Goal: Task Accomplishment & Management: Use online tool/utility

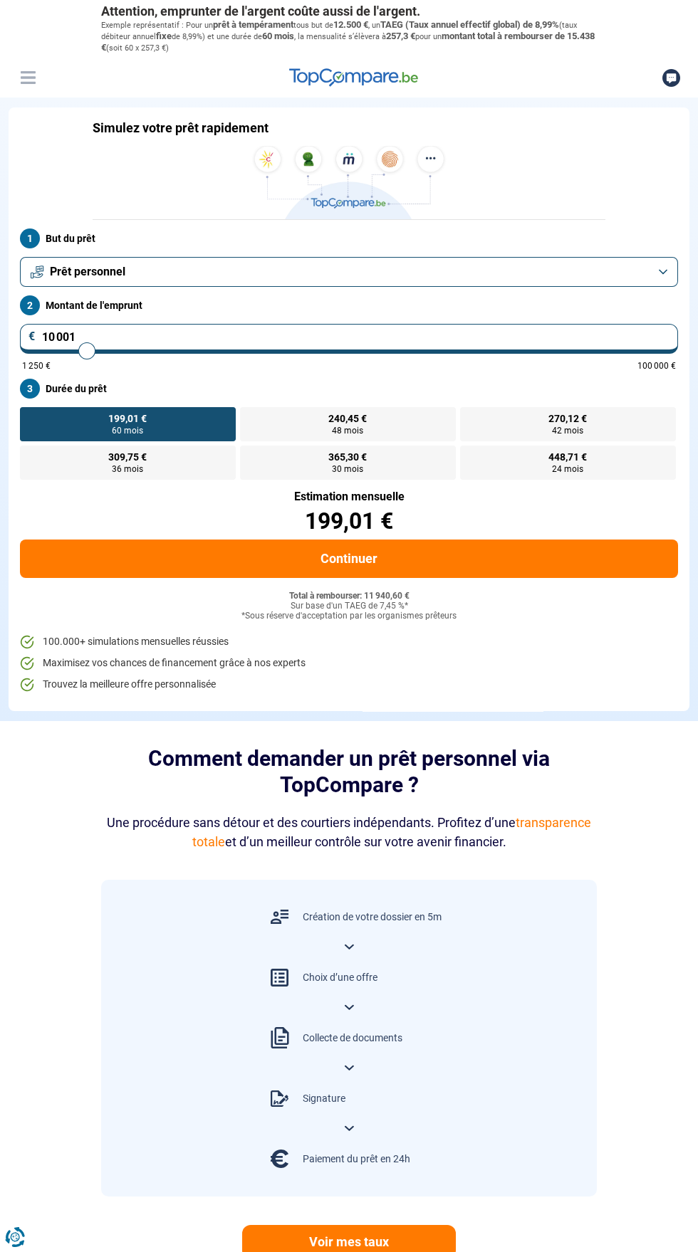
type input "12 750"
type input "12750"
type input "17 000"
type input "17000"
type input "19 250"
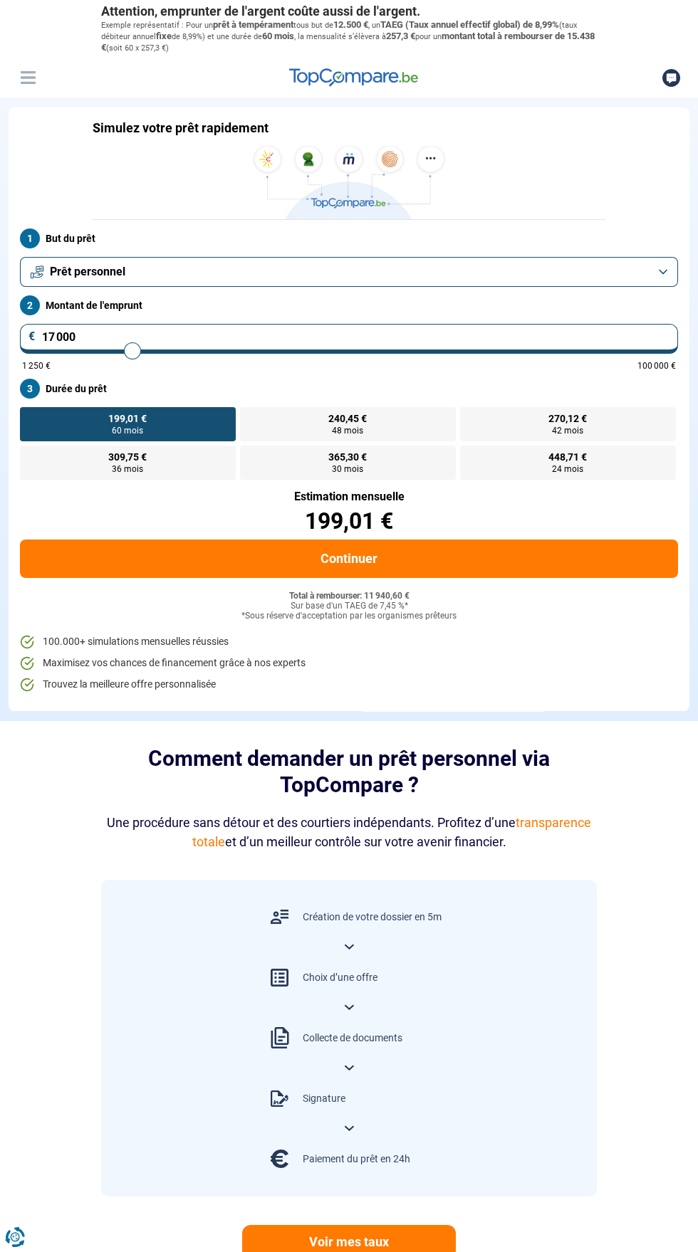
type input "19250"
type input "19 750"
type input "19750"
type input "20 000"
type input "20000"
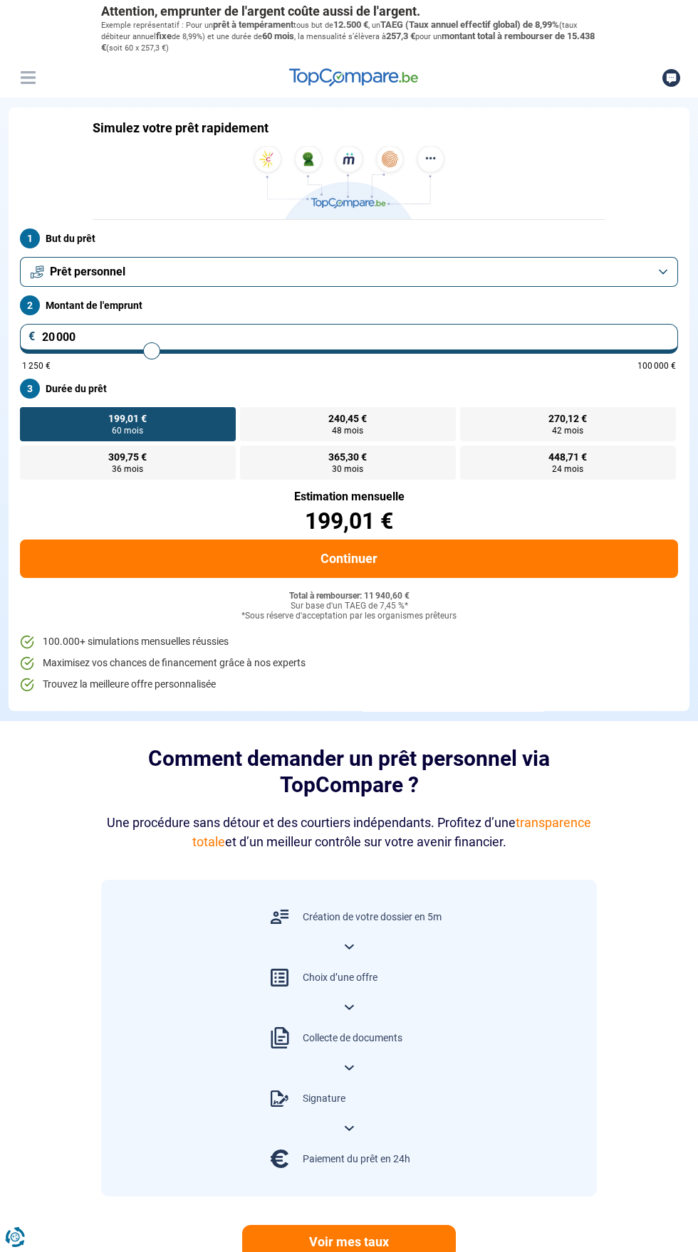
type input "20 500"
type input "20500"
type input "20 750"
type input "20750"
type input "21 000"
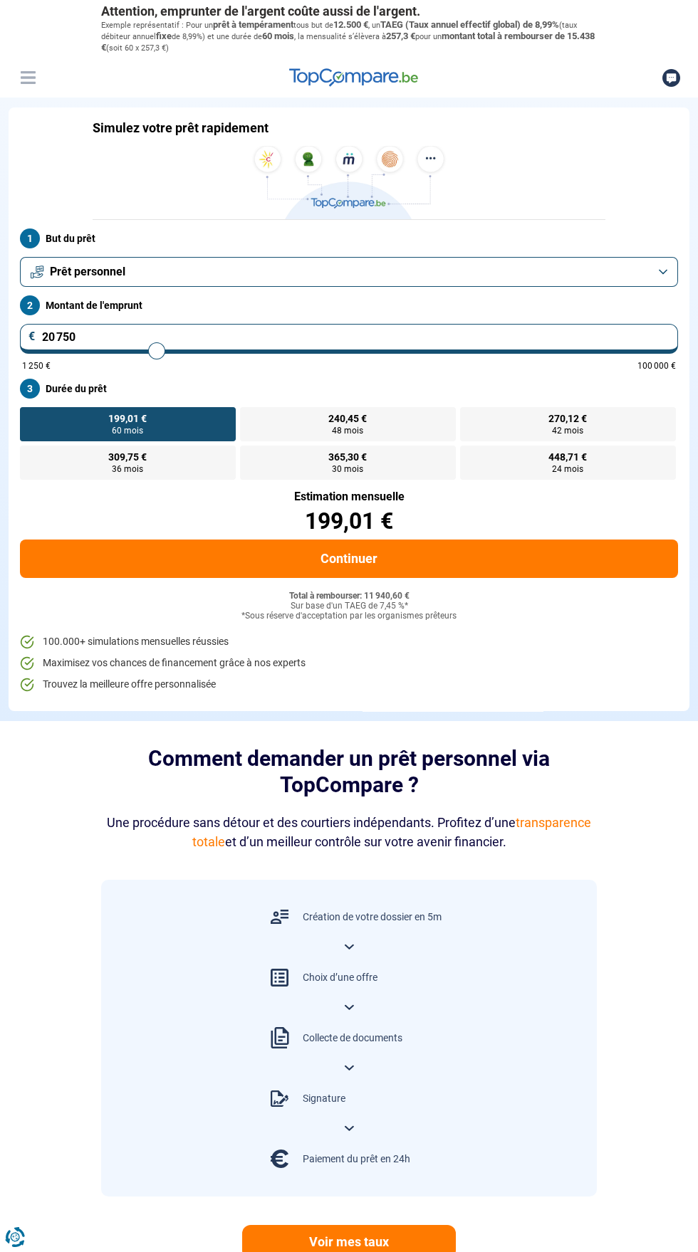
type input "21000"
type input "21 250"
type input "21250"
type input "21 500"
type input "21500"
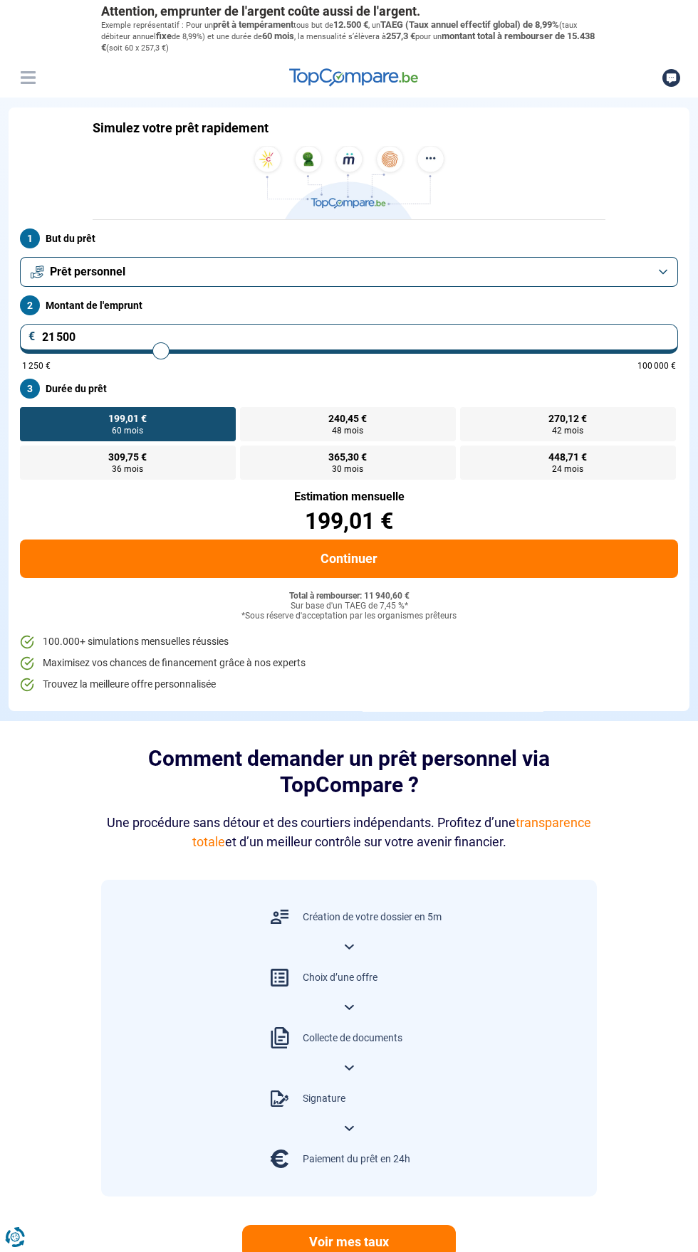
type input "21 750"
type input "21750"
type input "22 000"
type input "22000"
radio input "false"
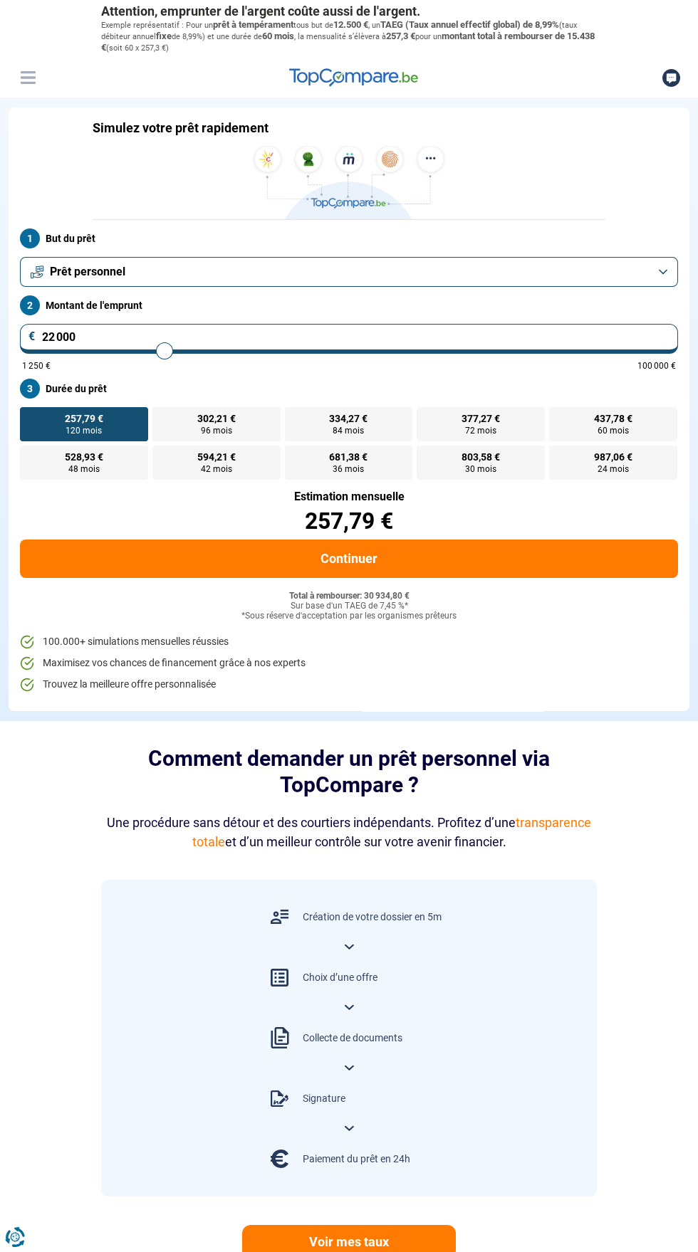
type input "24 500"
type input "24500"
type input "21 500"
type input "21500"
type input "21 250"
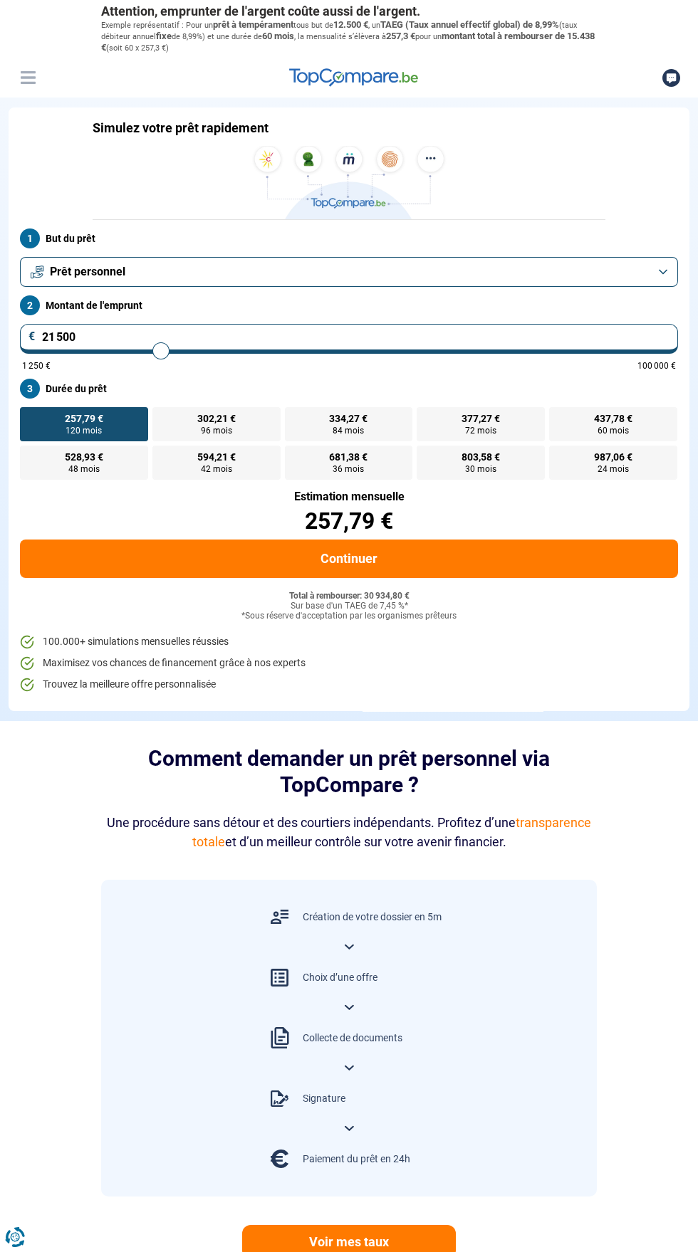
type input "21250"
type input "21 000"
type input "21000"
type input "20 750"
type input "20750"
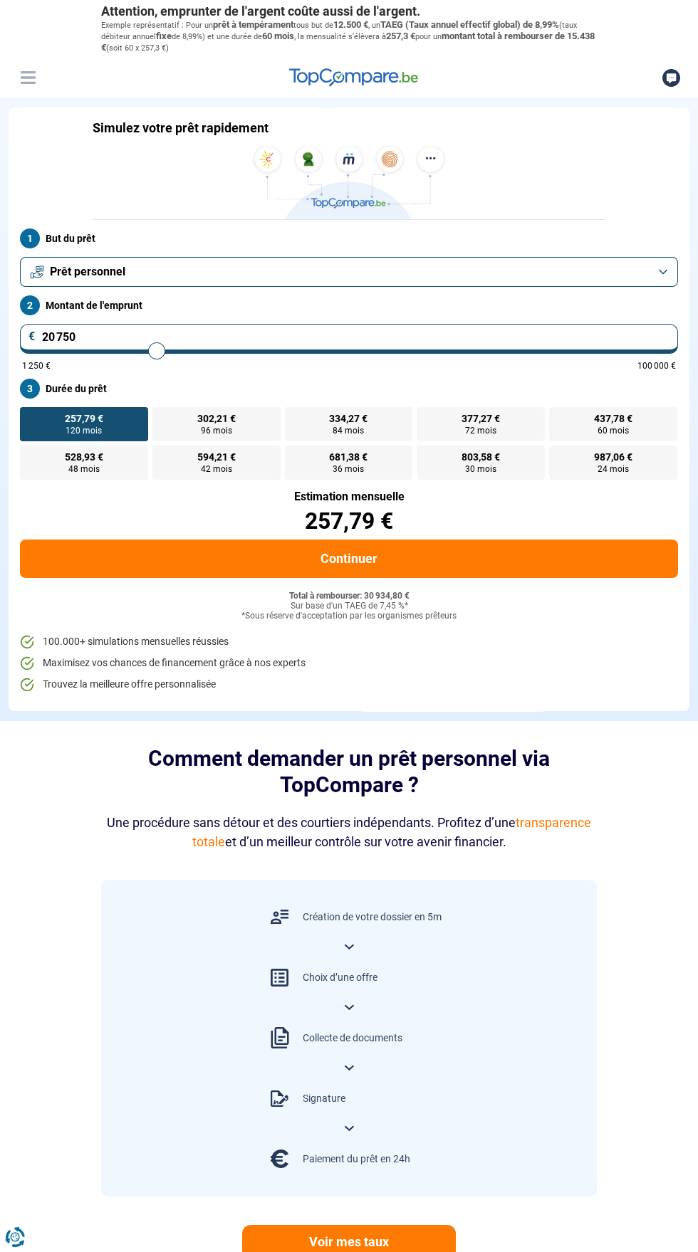
type input "21 000"
type input "21000"
type input "21 250"
type input "21250"
type input "21 500"
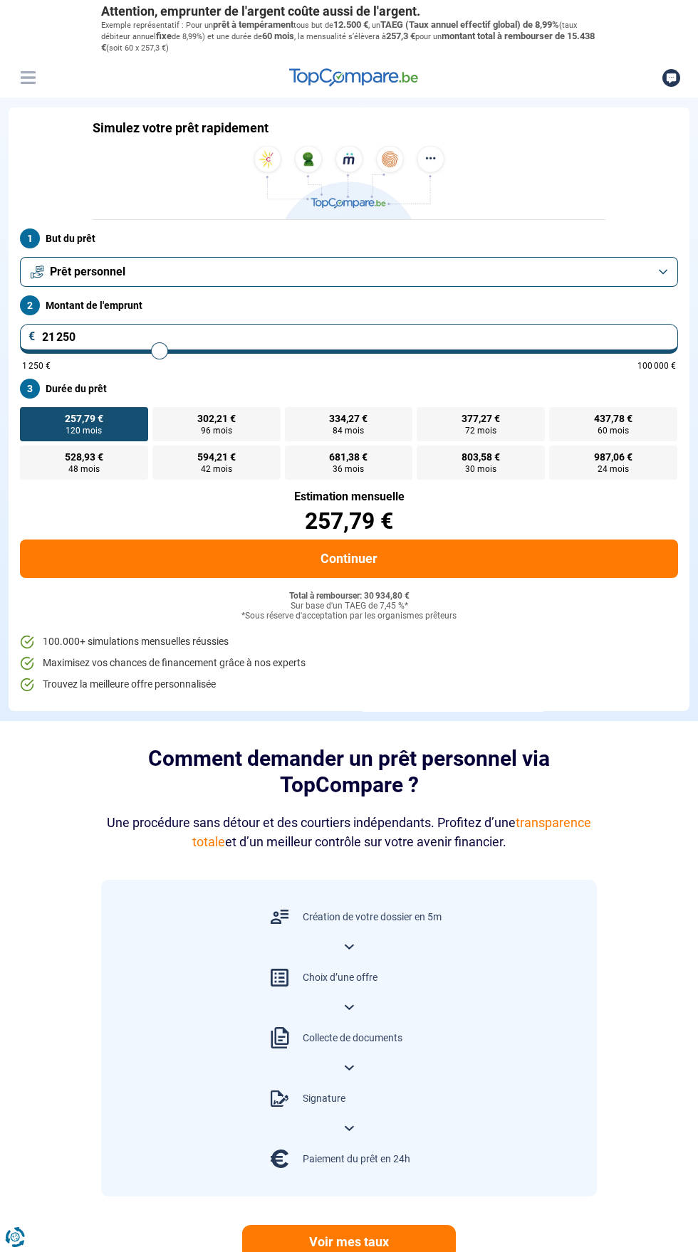
type input "21500"
type input "21 750"
type input "21750"
type input "22 000"
type input "22000"
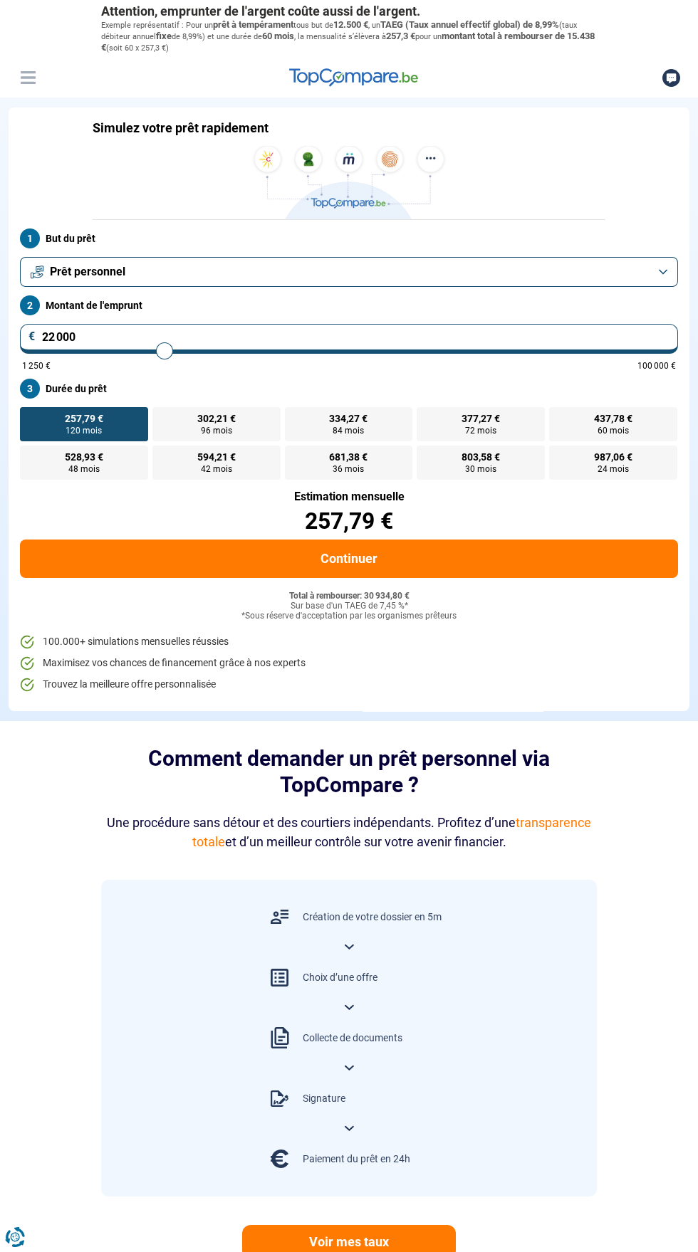
type input "22 250"
type input "22250"
type input "22 500"
type input "22500"
type input "22 750"
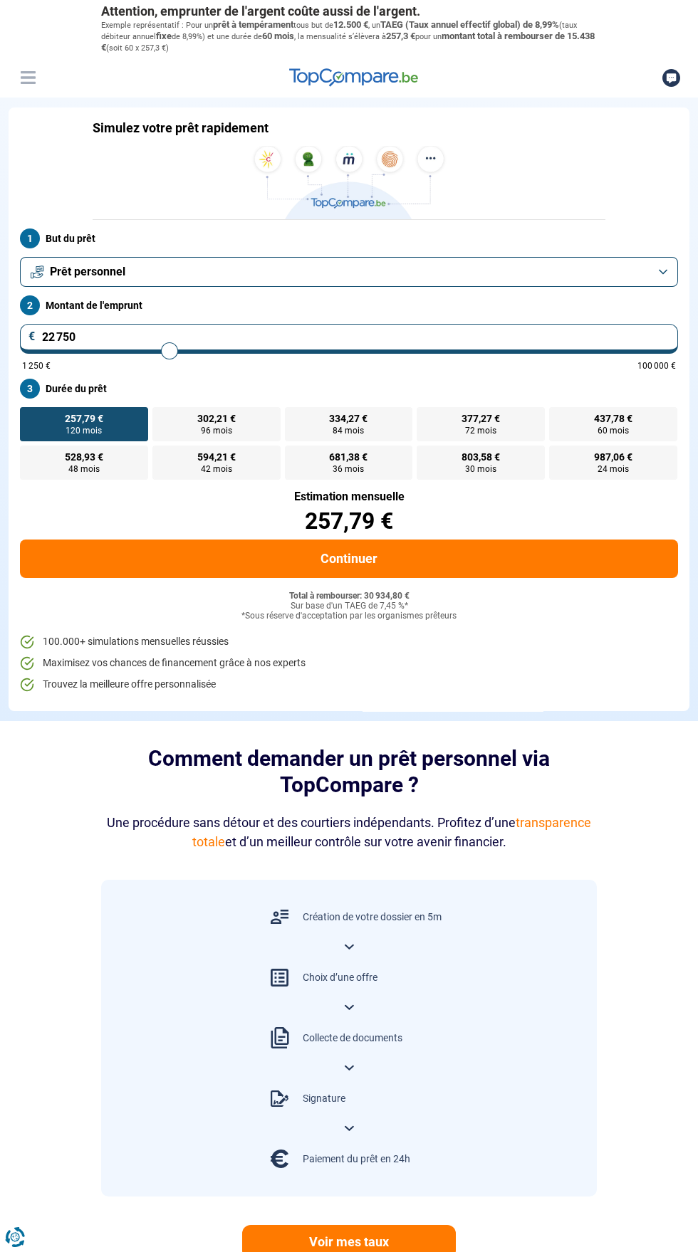
type input "22750"
type input "23 750"
type input "23750"
type input "20 750"
type input "20750"
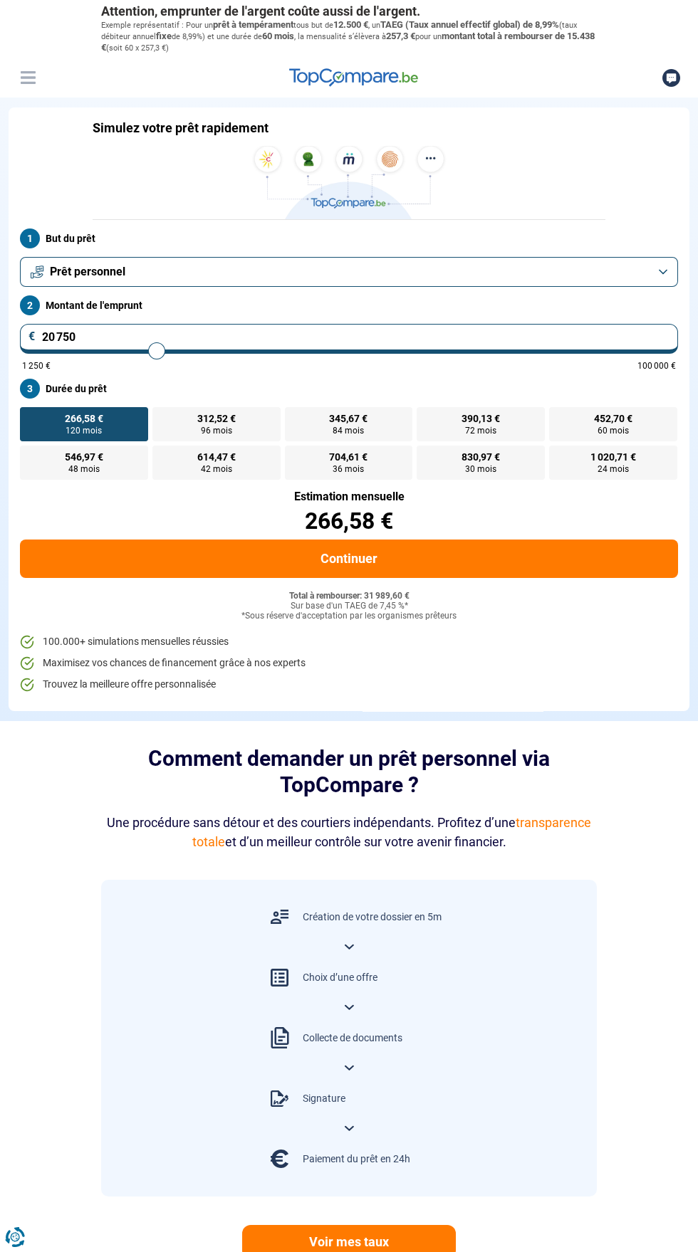
type input "20 500"
type input "20500"
type input "20 000"
type input "20000"
type input "19 500"
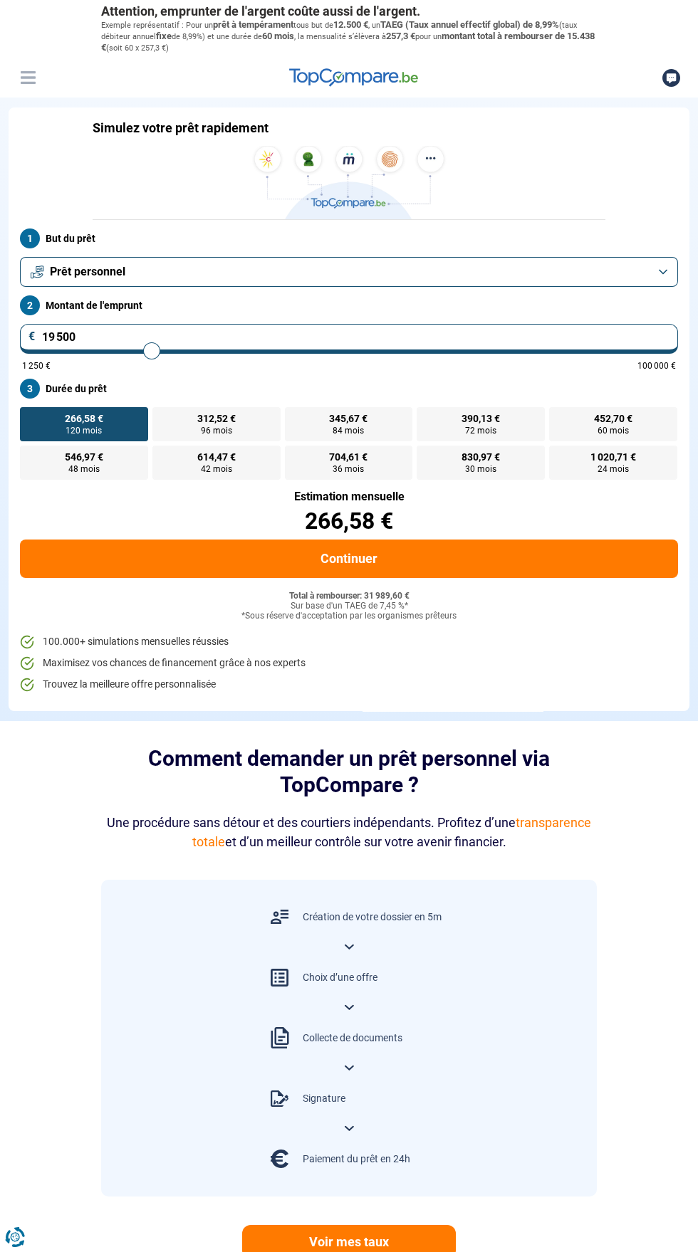
type input "19500"
type input "19 000"
type input "19000"
type input "18 750"
type input "18750"
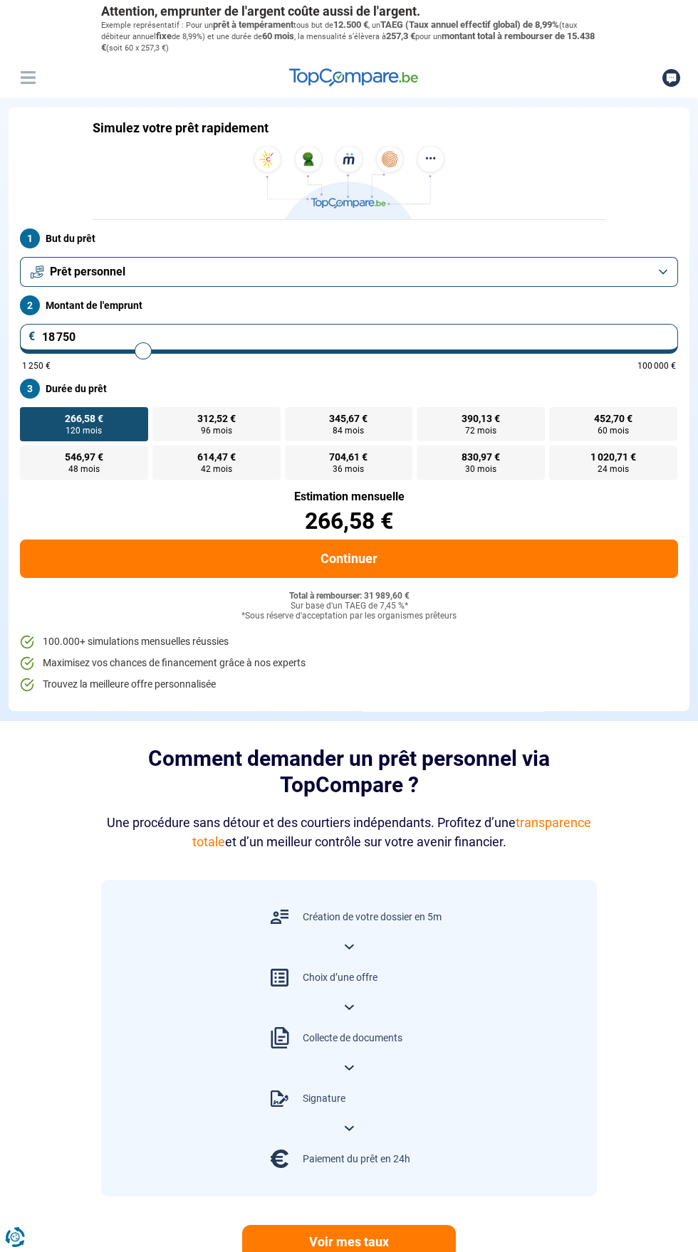
type input "18 250"
type input "18250"
type input "18 000"
type input "18000"
type input "17 500"
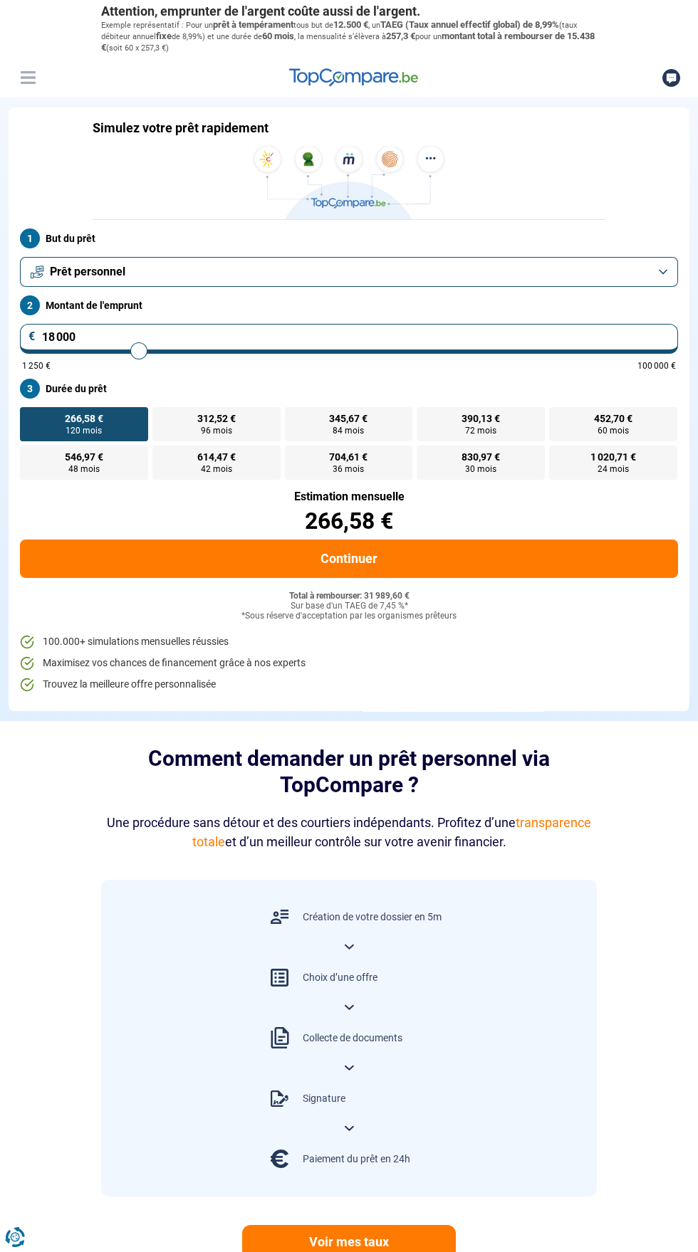
type input "17500"
type input "17 250"
type input "17250"
type input "17 000"
type input "17000"
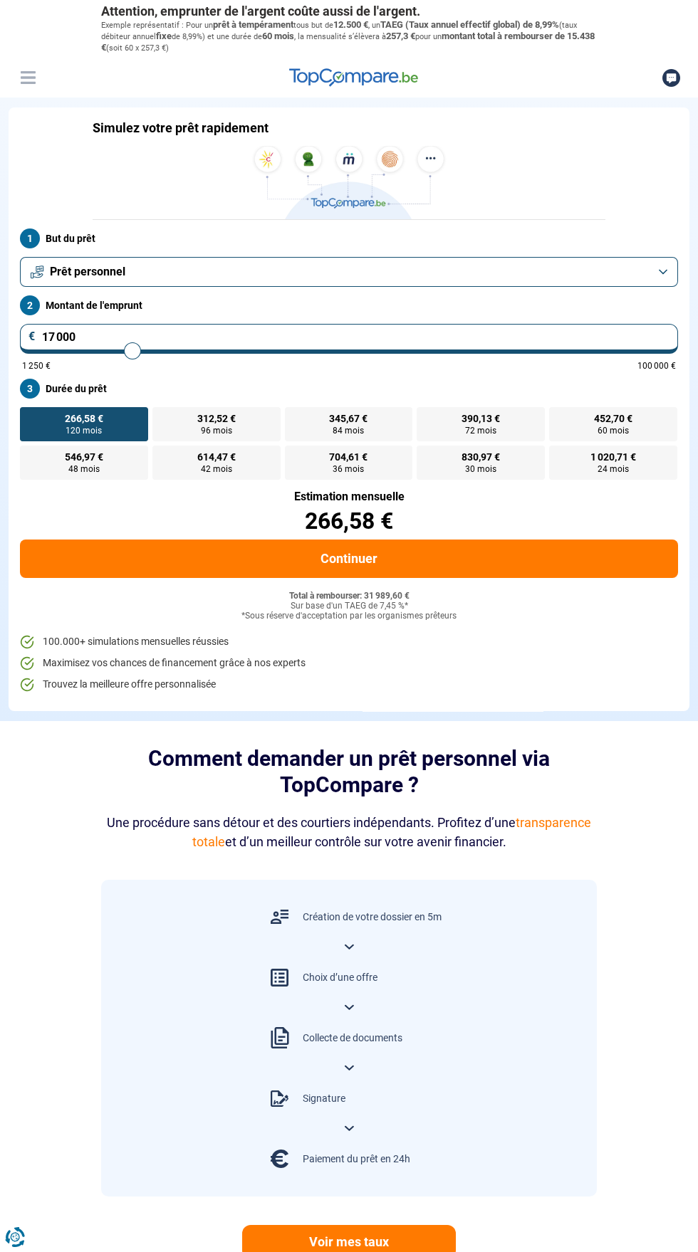
type input "16 750"
type input "16750"
type input "16 500"
type input "16500"
type input "16 250"
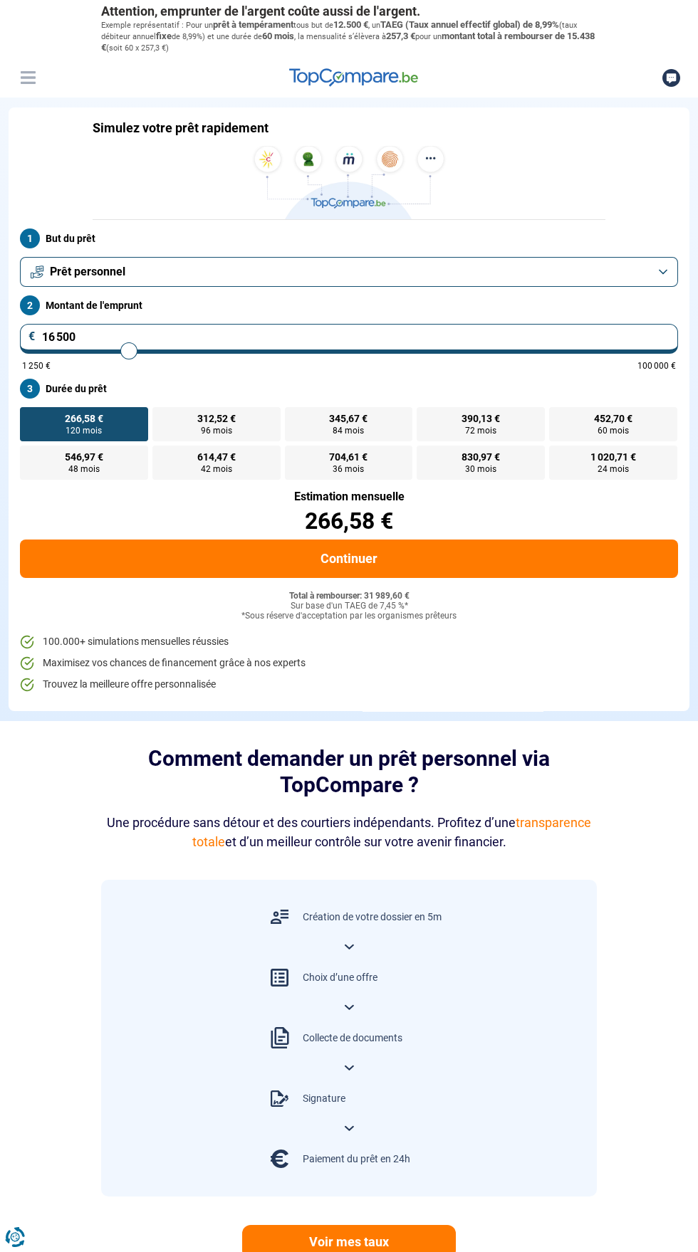
type input "16250"
type input "16 000"
type input "16000"
type input "15 750"
type input "15750"
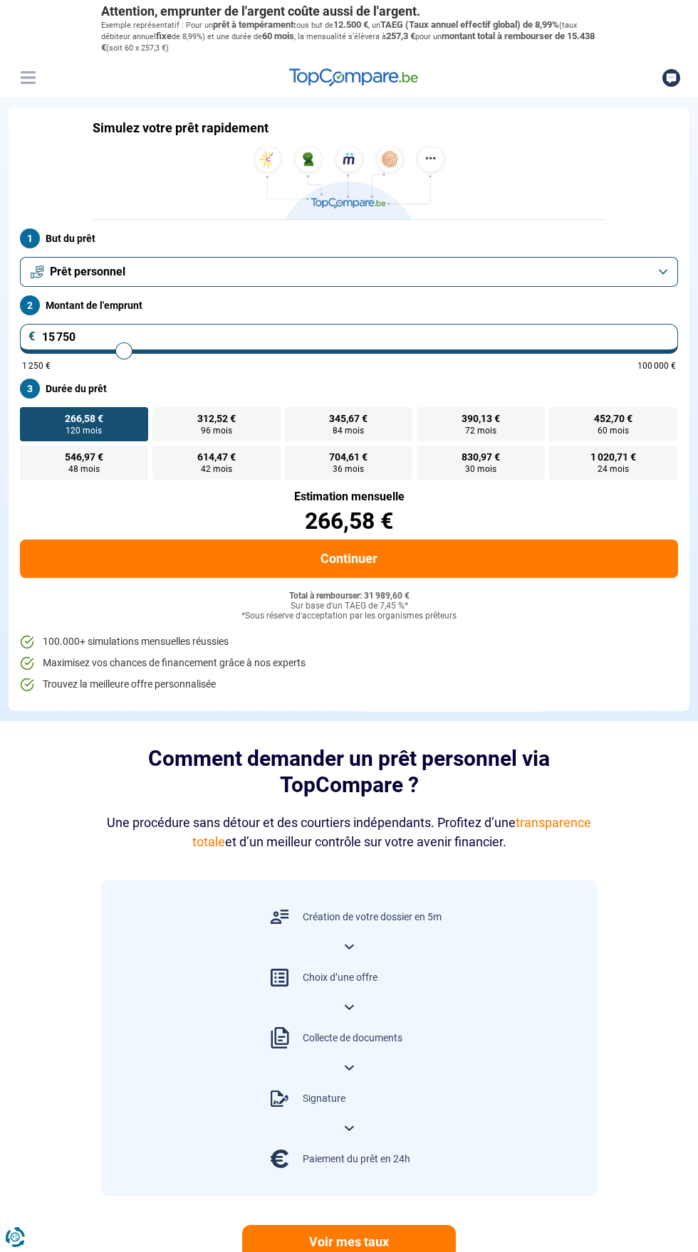
type input "15 500"
type input "15500"
type input "15 250"
type input "15250"
type input "15 000"
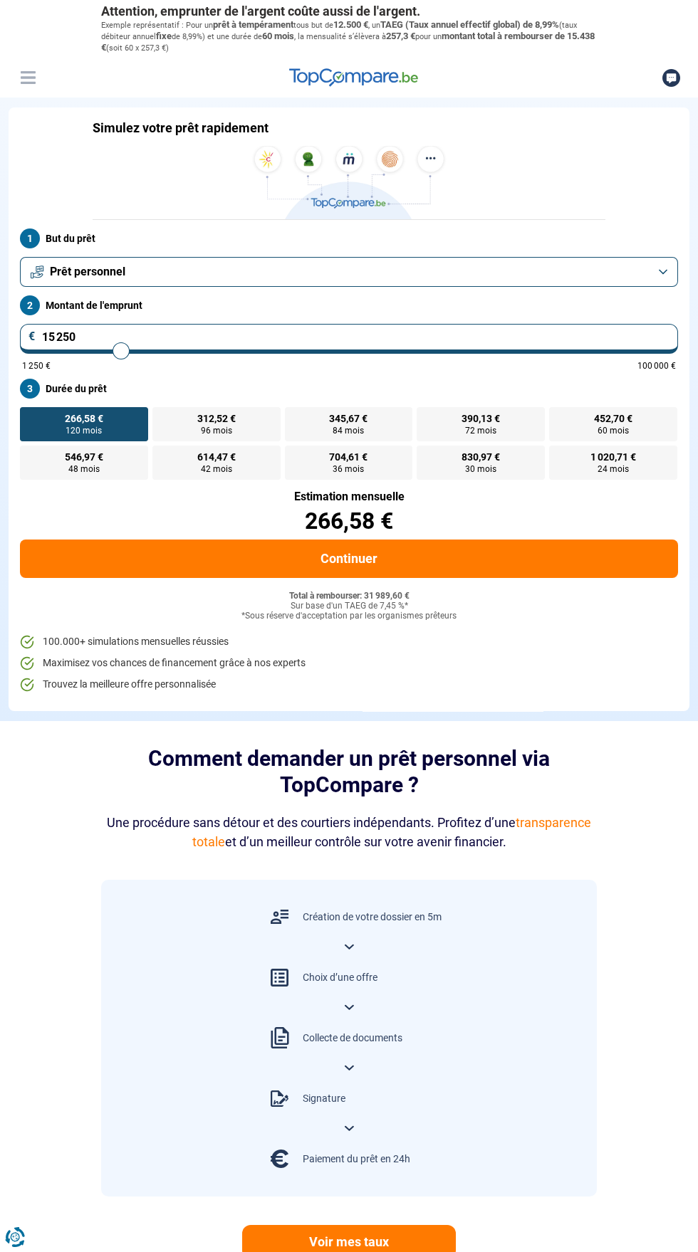
type input "15000"
type input "14 750"
type input "14750"
type input "15 000"
type input "15000"
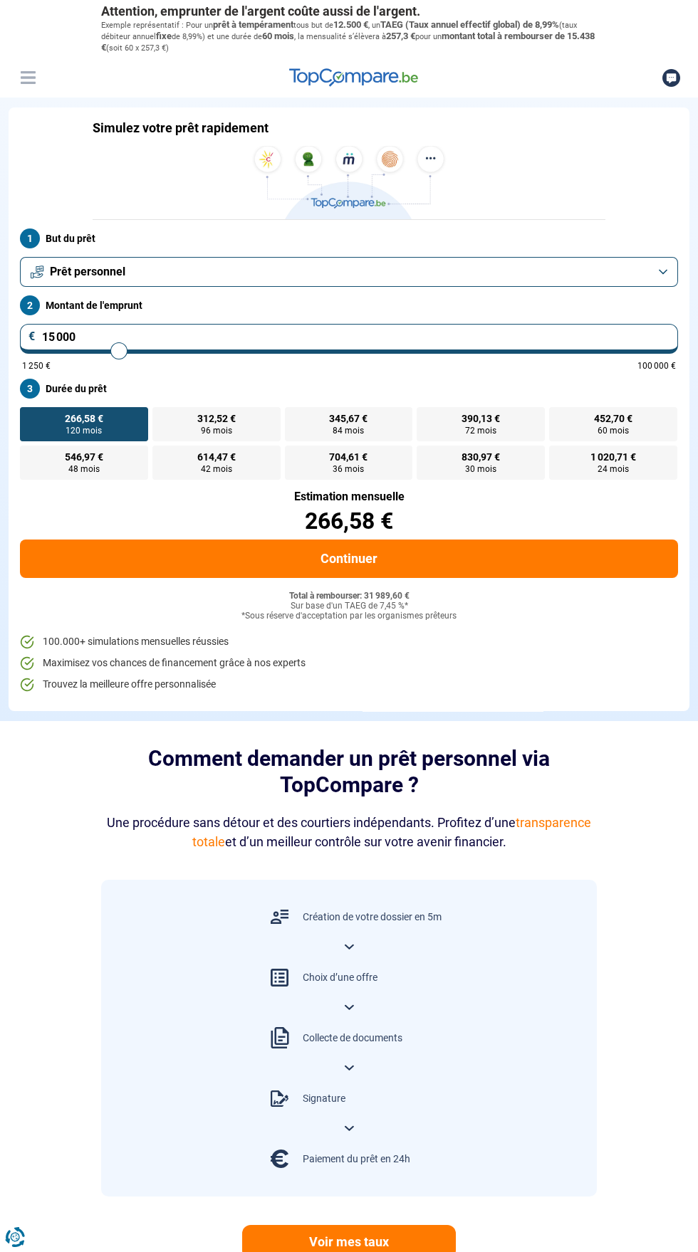
type input "15 250"
type input "15250"
type input "15 750"
type input "16250"
type input "16 250"
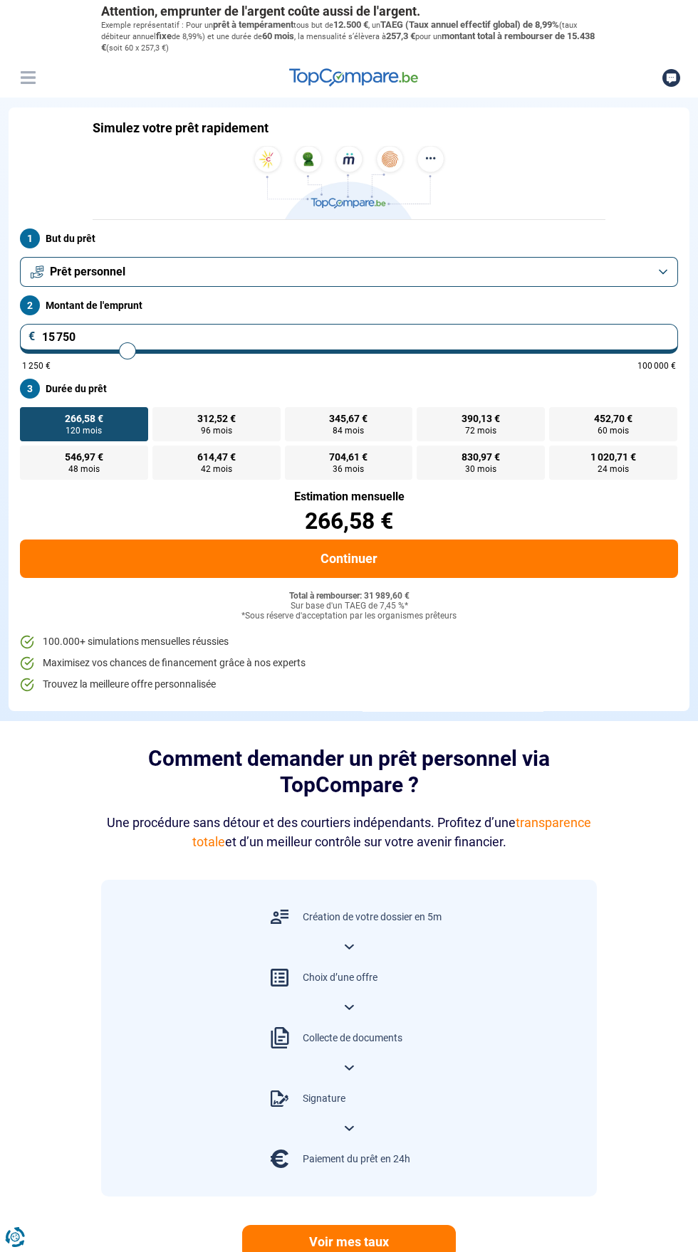
radio input "true"
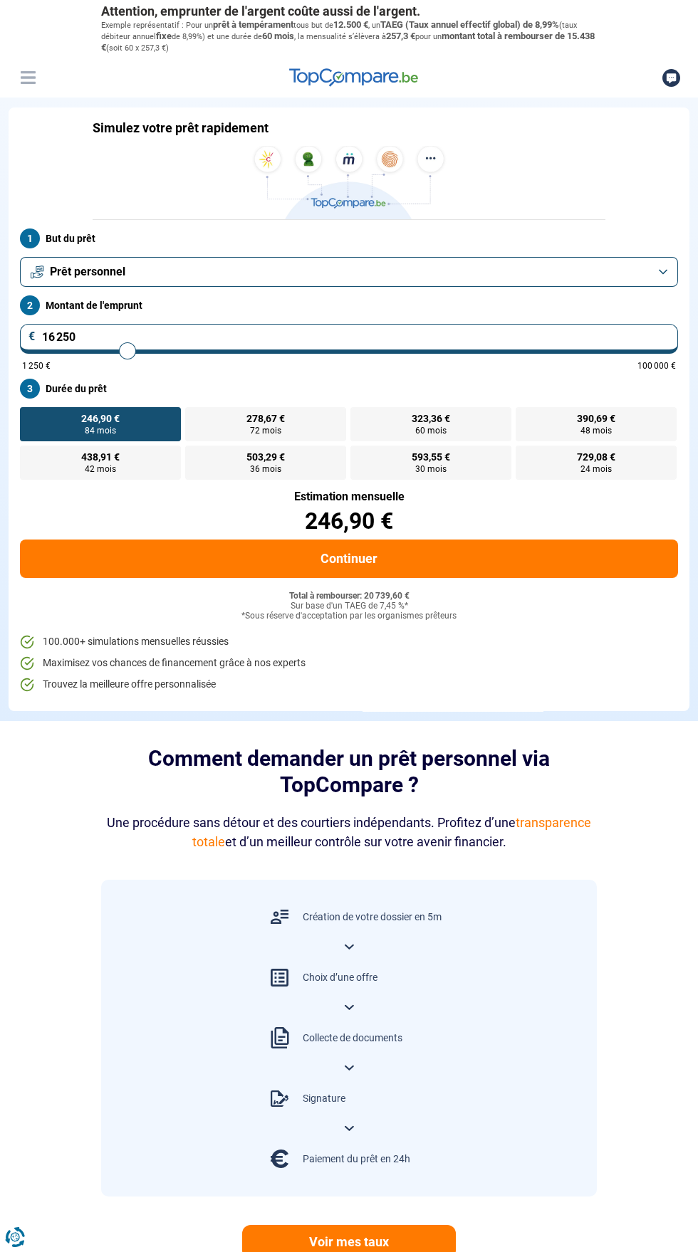
type input "17 250"
type input "17250"
type input "14 750"
type input "14750"
type input "14 500"
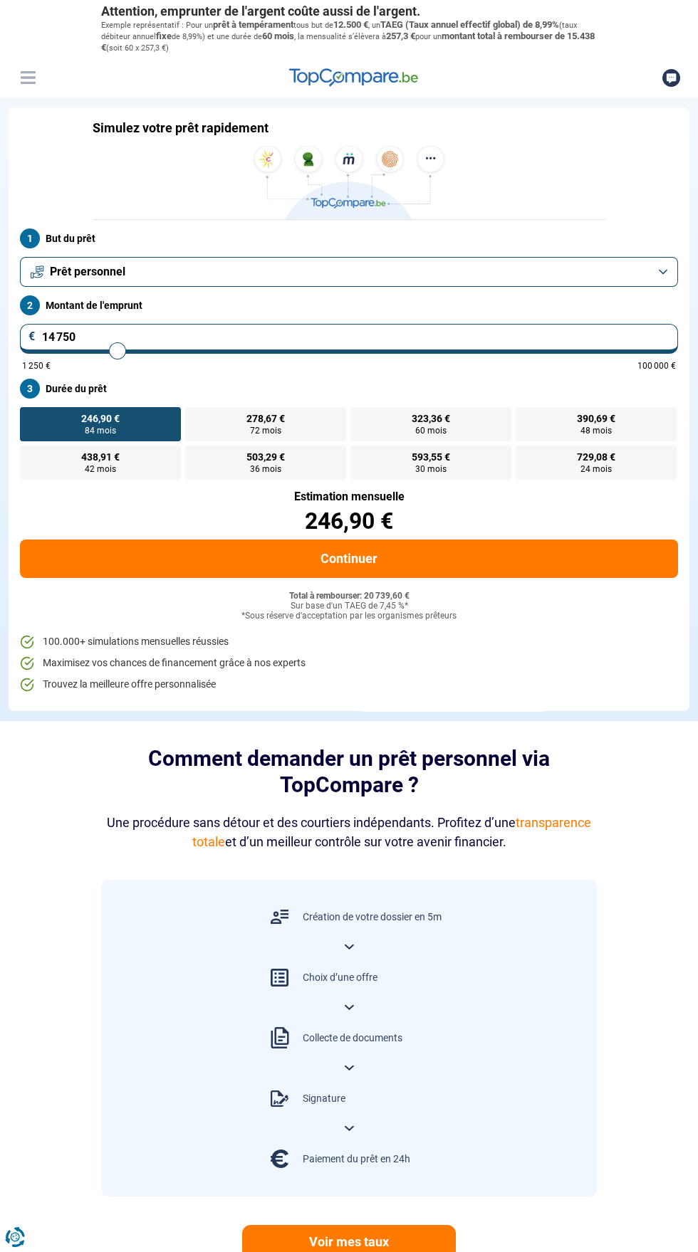
type input "14500"
type input "14 250"
type input "14250"
type input "14 000"
type input "14000"
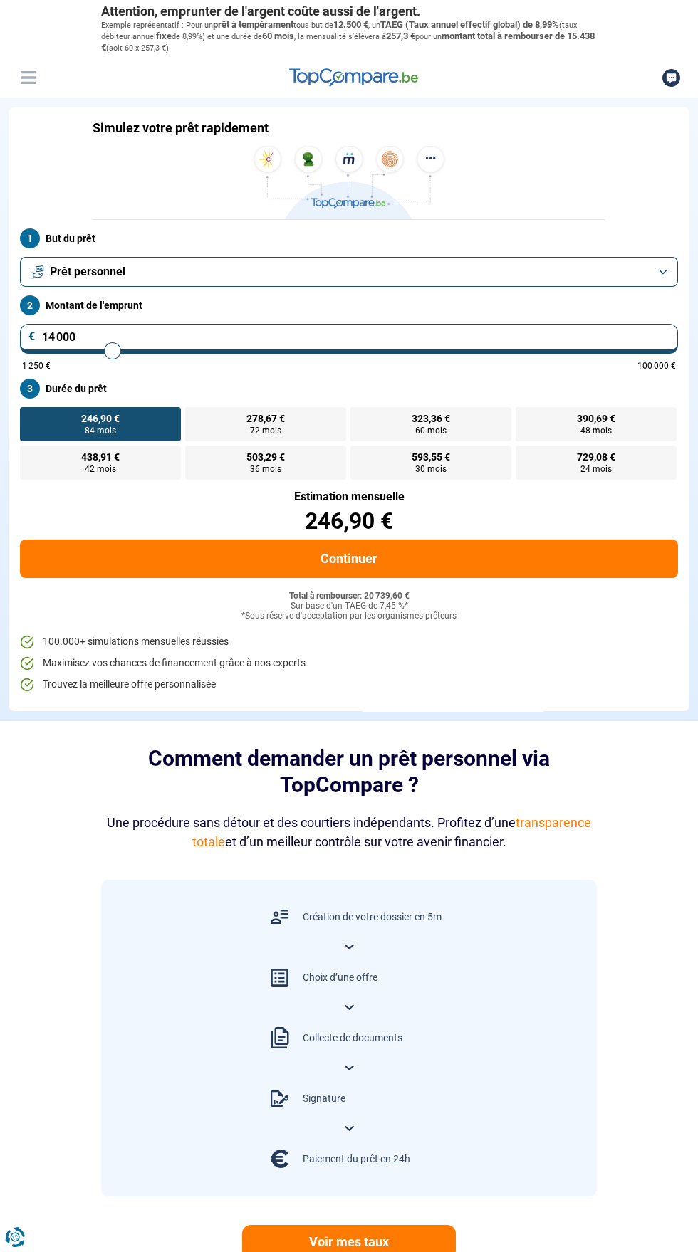
type input "13 750"
type input "13750"
type input "13 250"
type input "13250"
type input "13 000"
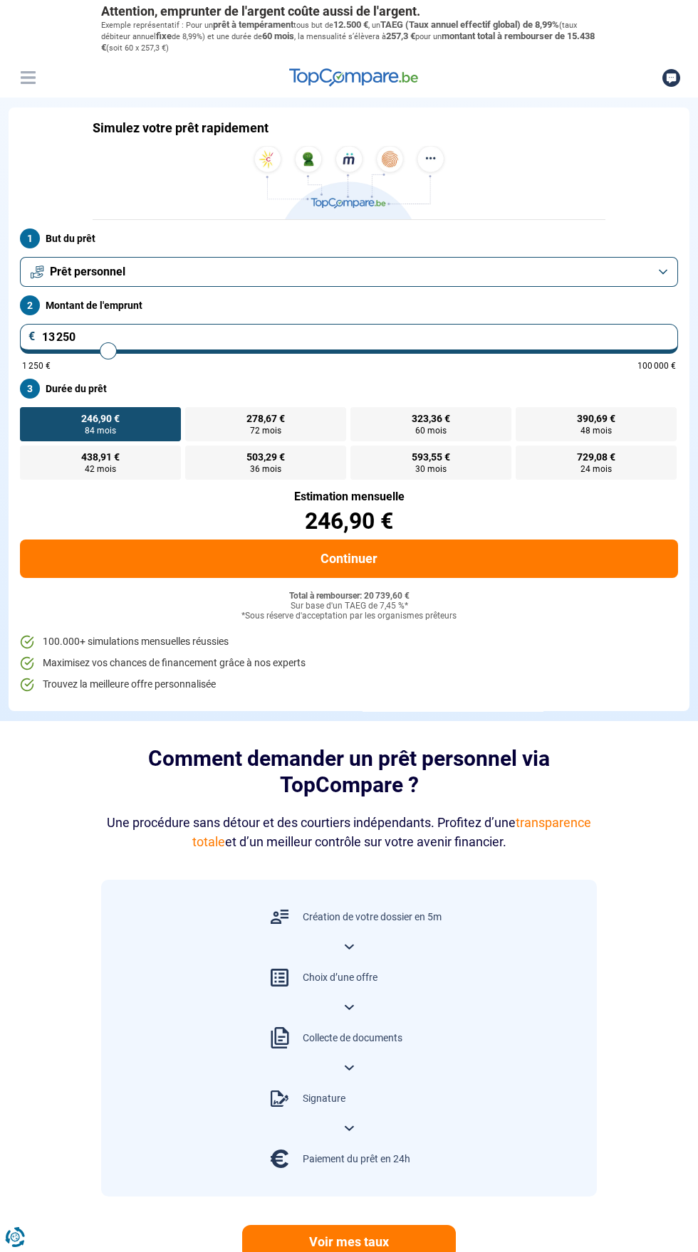
type input "13000"
type input "12 750"
type input "12750"
type input "12 500"
type input "12500"
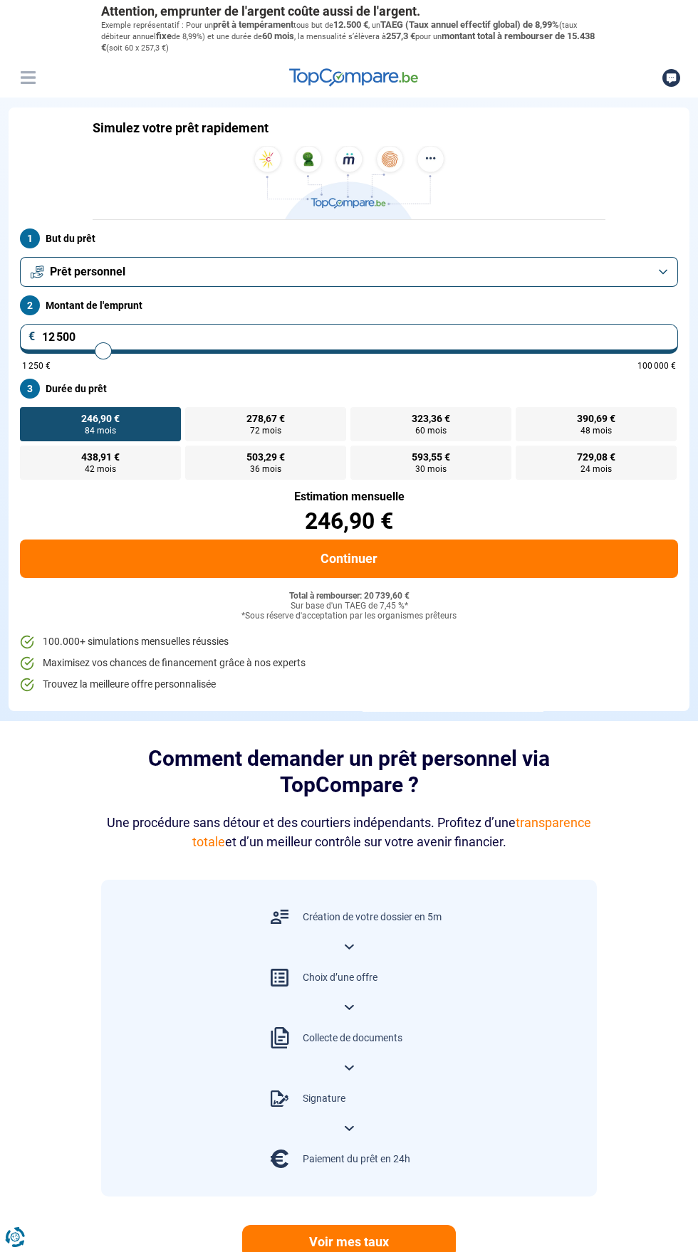
type input "12 250"
type input "12250"
type input "12 500"
type input "12500"
type input "13 250"
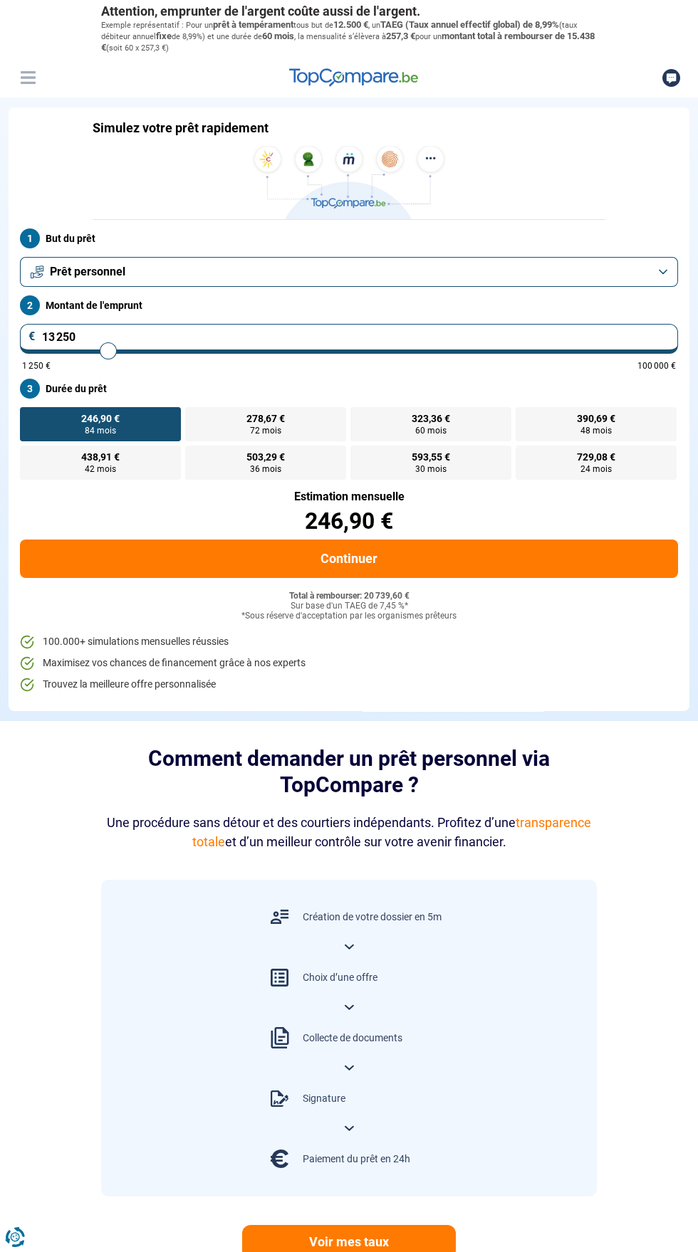
type input "14250"
type input "14 250"
radio input "true"
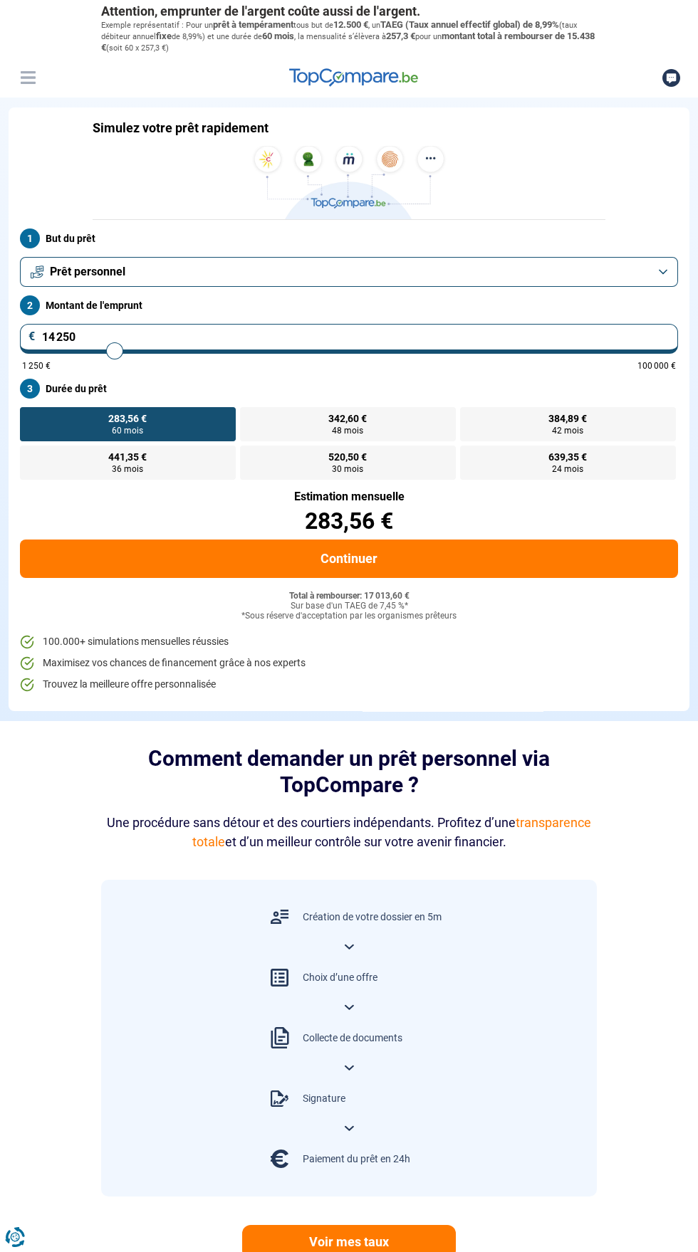
type input "15 250"
type input "15250"
radio input "false"
type input "13 000"
type input "13000"
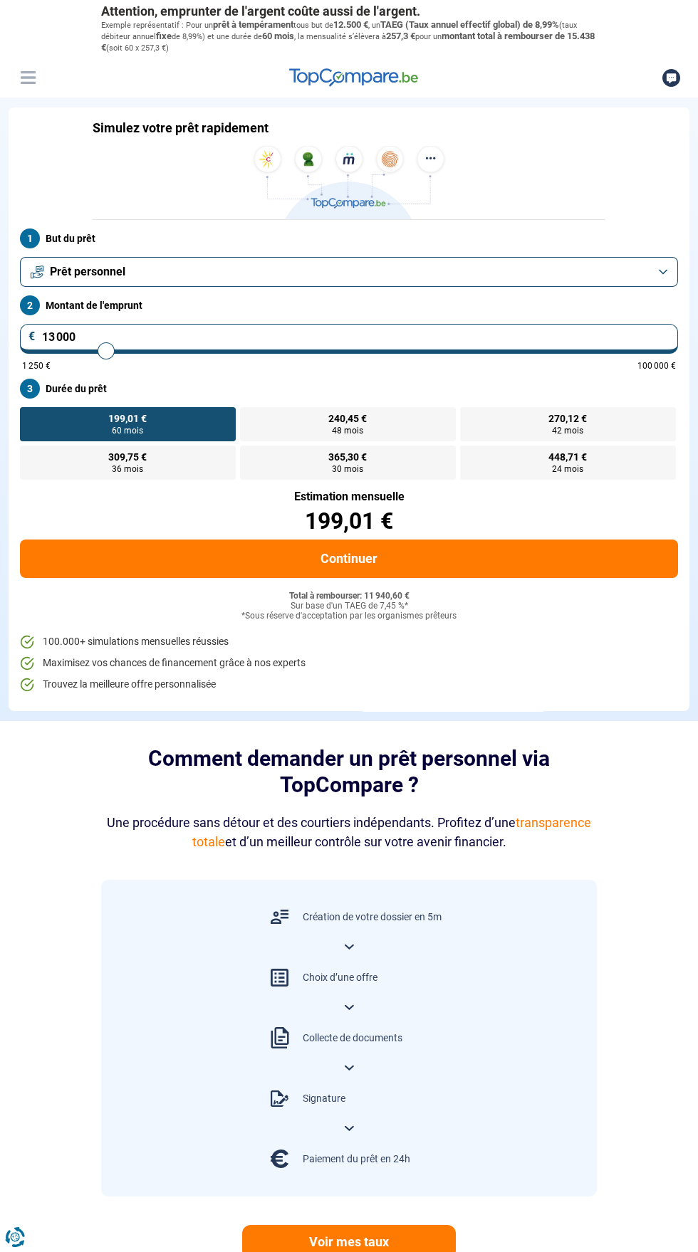
type input "10 500"
type input "10500"
type input "10 250"
type input "10250"
type input "10 500"
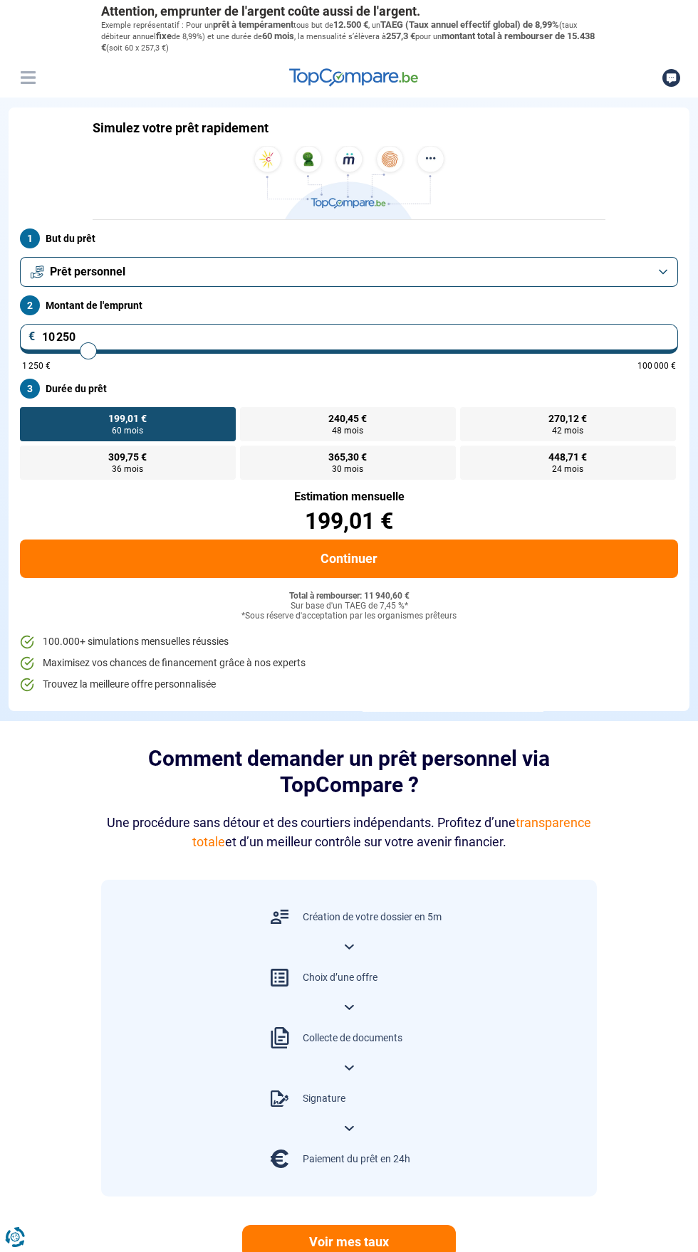
type input "10500"
type input "10 750"
type input "11000"
type input "13 750"
type input "13750"
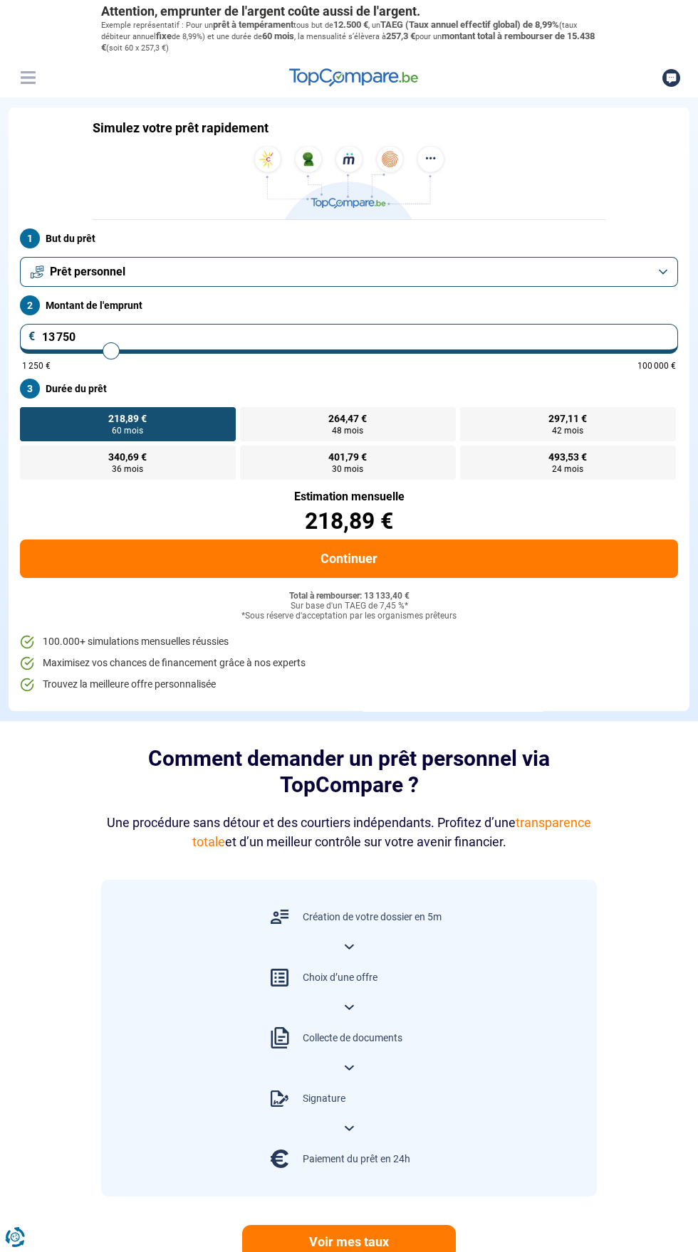
type input "11 250"
type input "11250"
type input "10 500"
type input "10500"
type input "8 750"
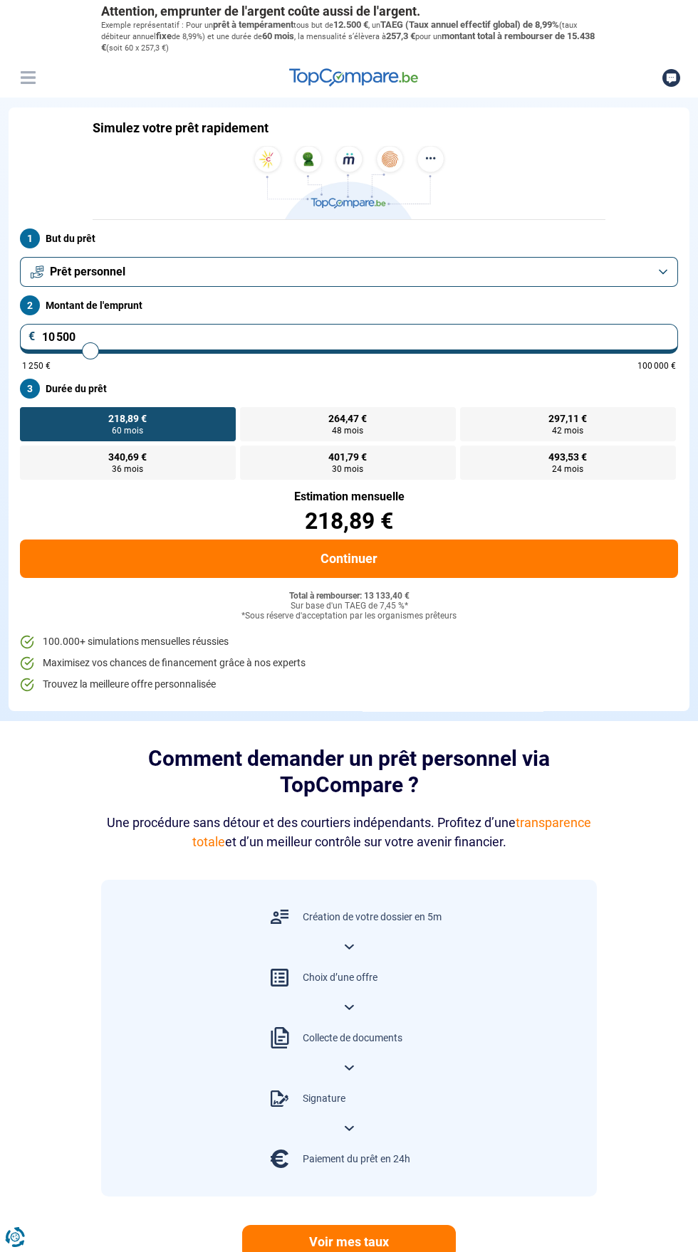
type input "8750"
type input "8 500"
type input "8500"
type input "8 250"
type input "8250"
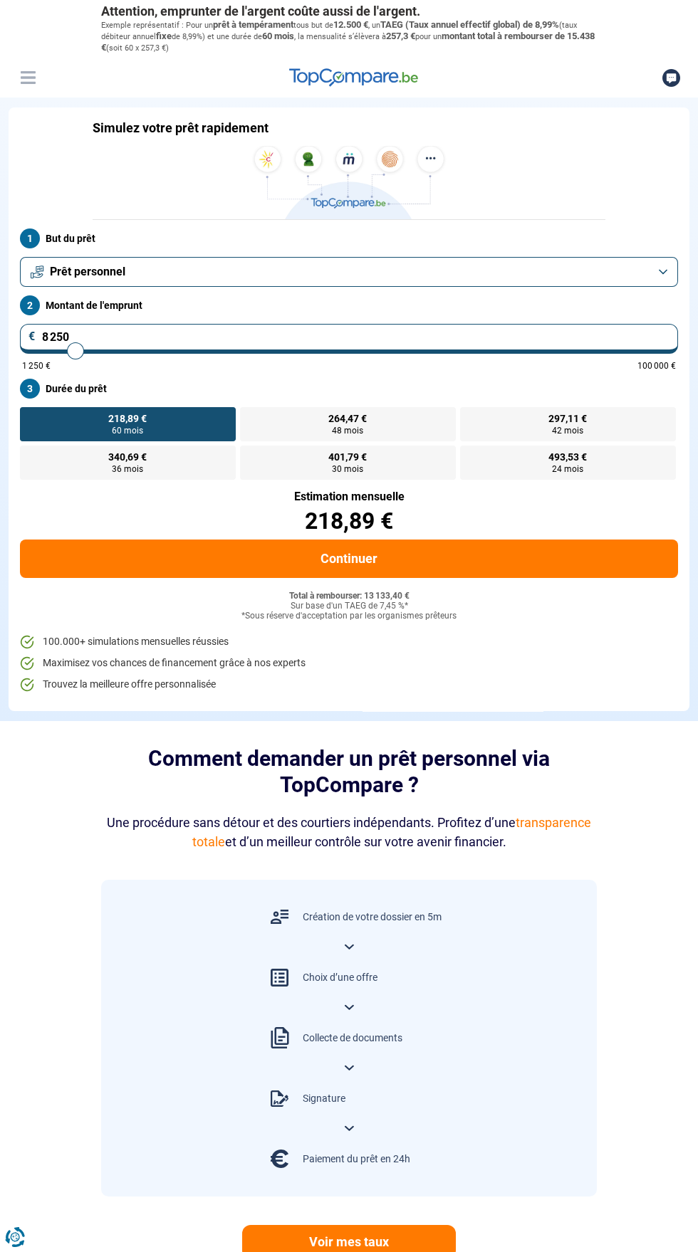
type input "7 750"
type input "7750"
type input "7 250"
type input "7250"
type input "7 000"
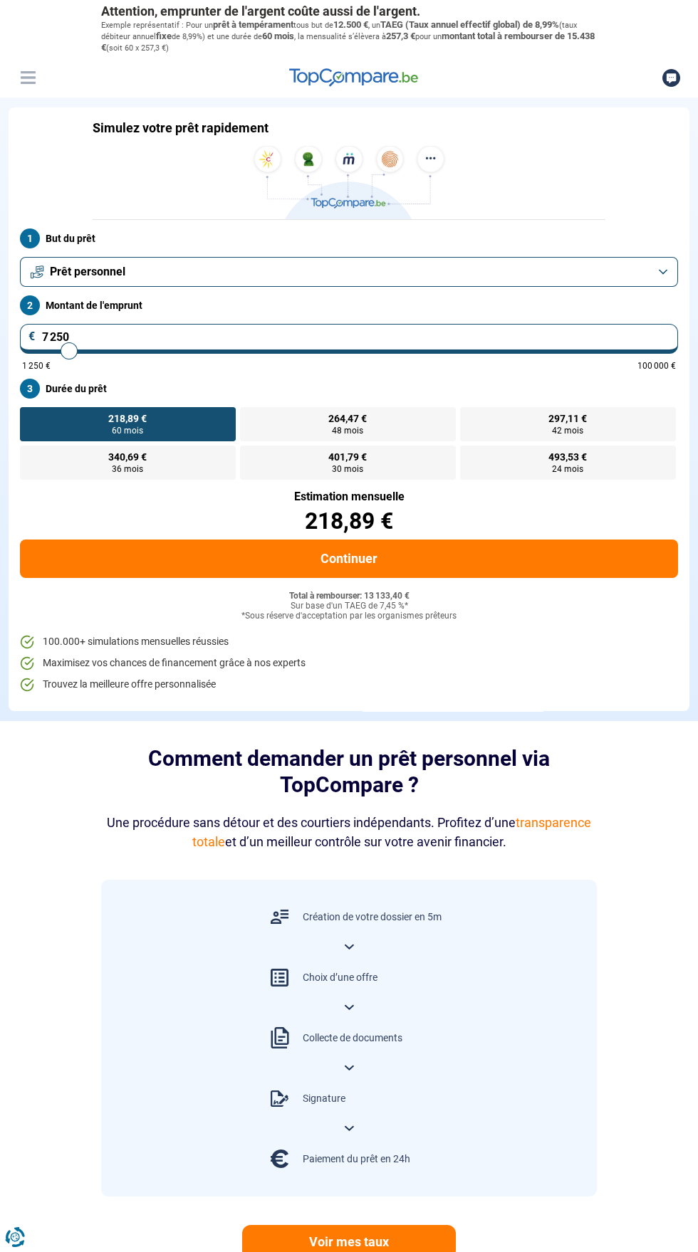
type input "7000"
type input "6 750"
type input "6750"
type input "6 500"
type input "6500"
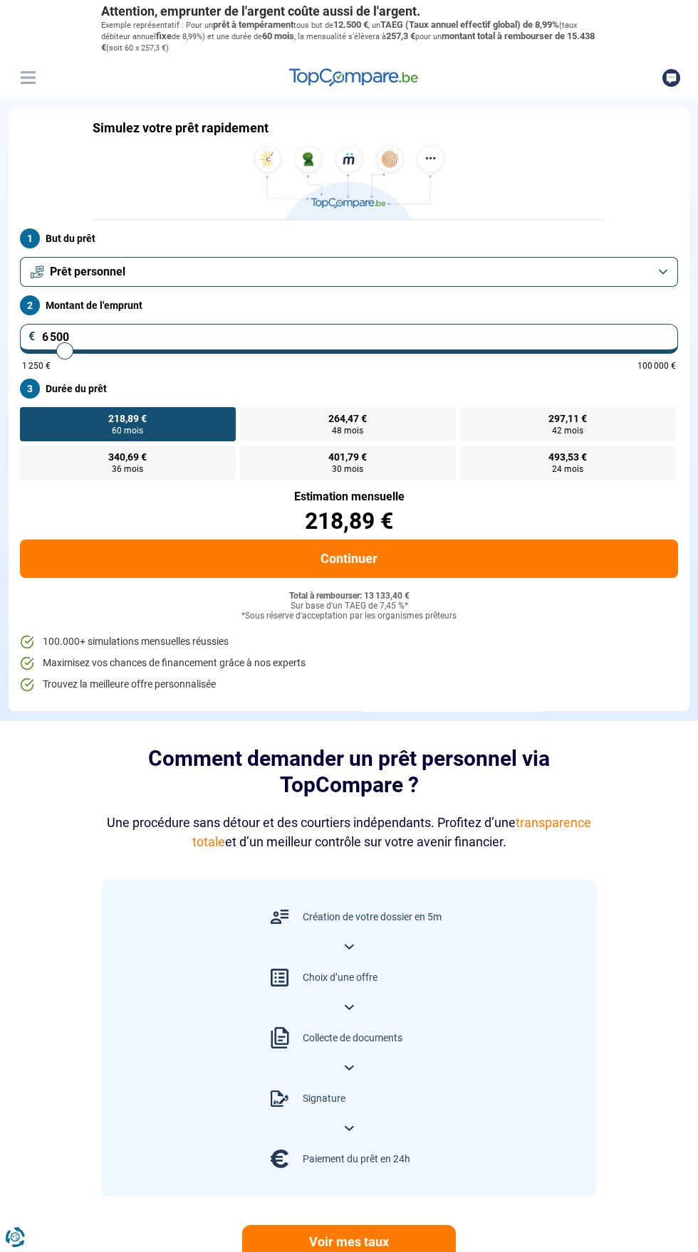
type input "6 750"
type input "6750"
type input "7 000"
type input "7000"
radio input "true"
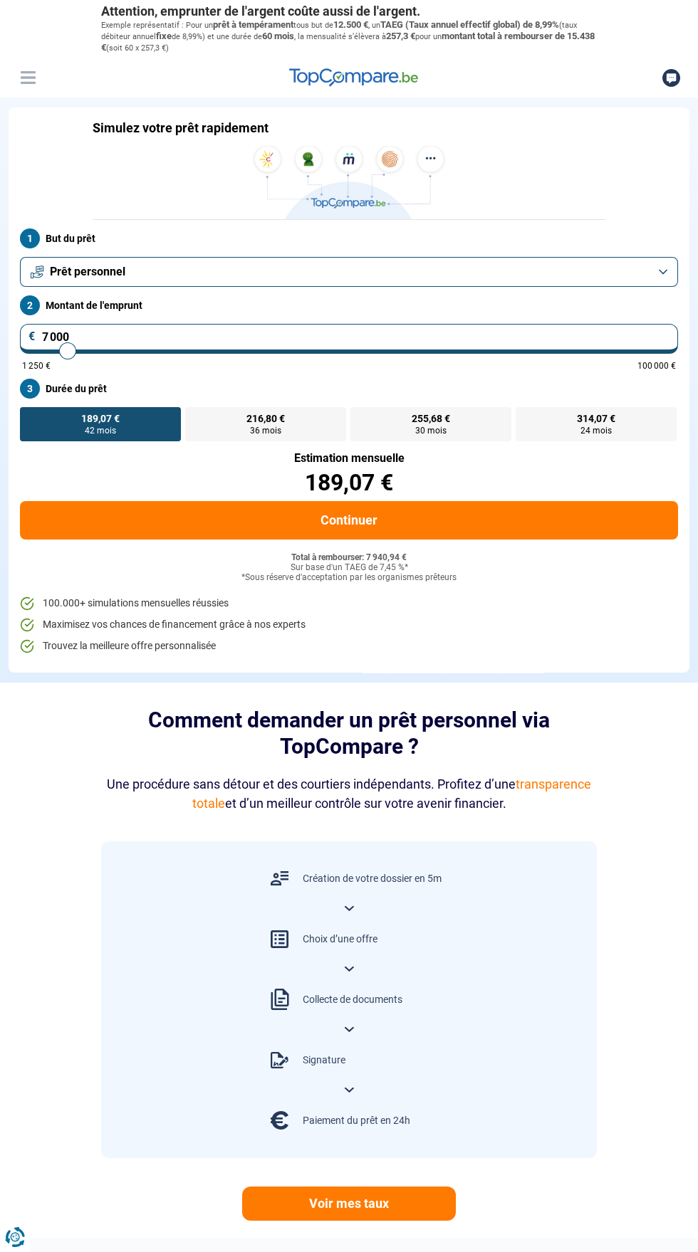
type input "8 250"
type input "8250"
radio input "false"
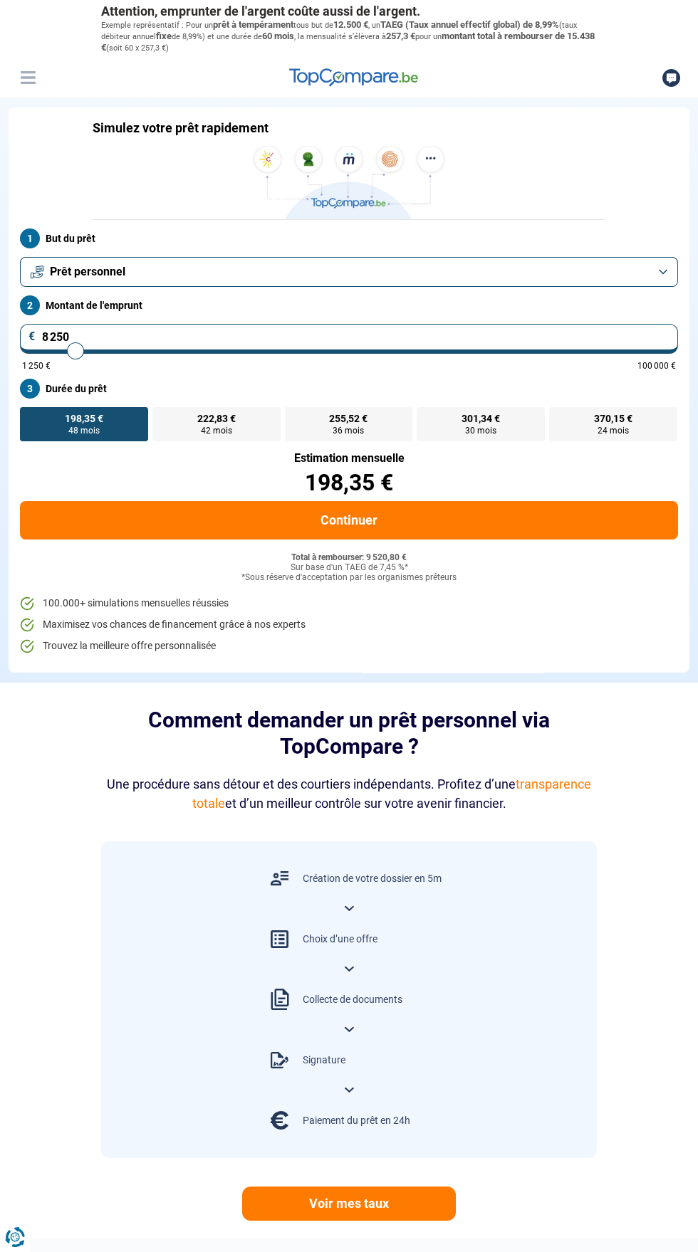
type input "9 750"
type input "9750"
type input "7 500"
type input "7500"
type input "7 250"
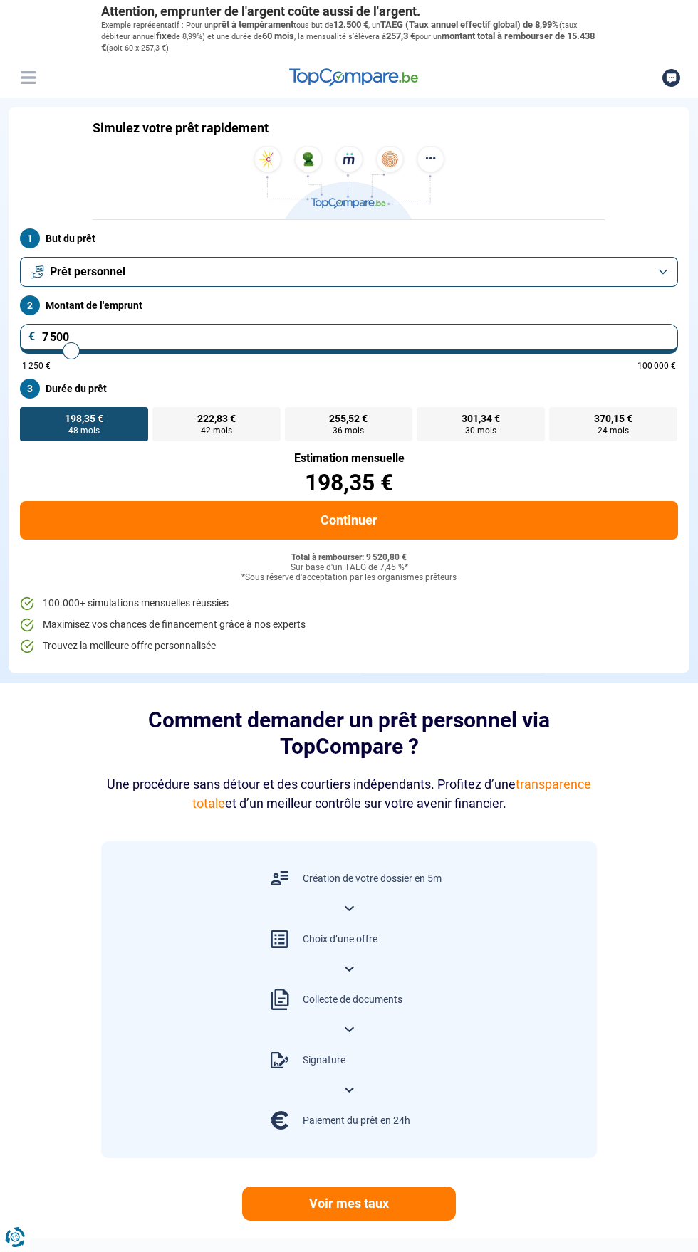
type input "7250"
type input "7 000"
type input "7000"
type input "6 750"
type input "6750"
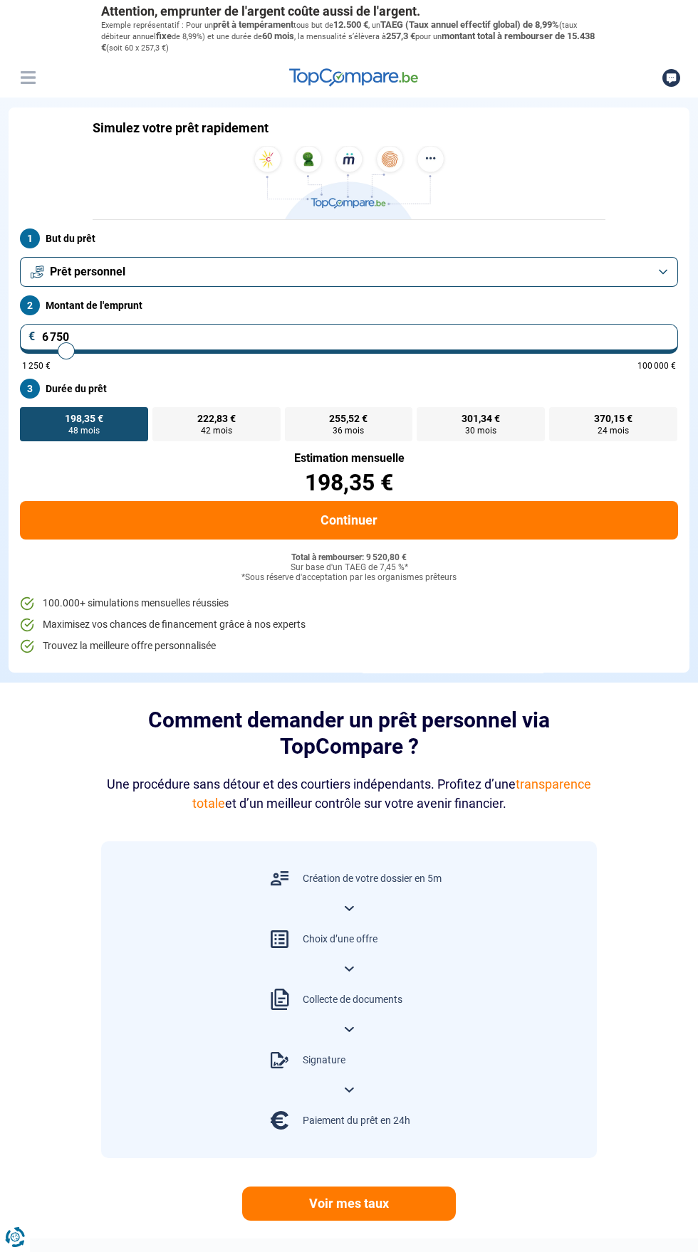
type input "6 500"
type input "6500"
type input "6 250"
type input "6250"
type input "6 500"
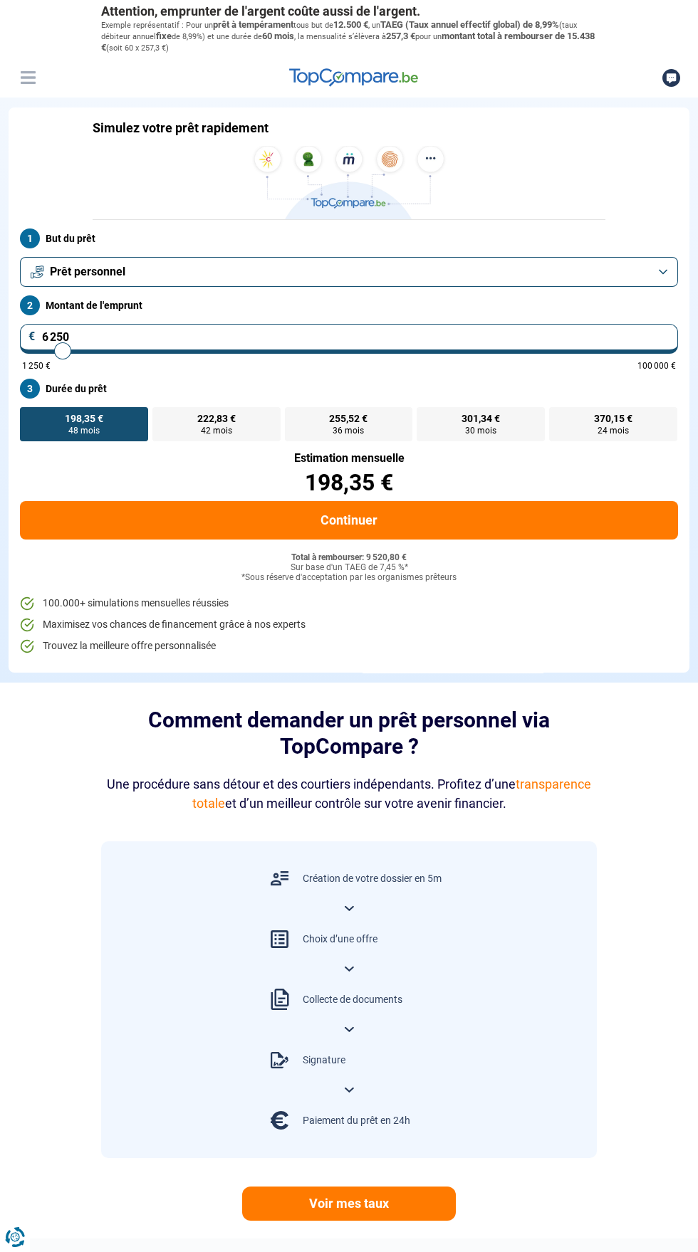
type input "6500"
type input "6 250"
type input "6250"
type input "6 000"
type input "6000"
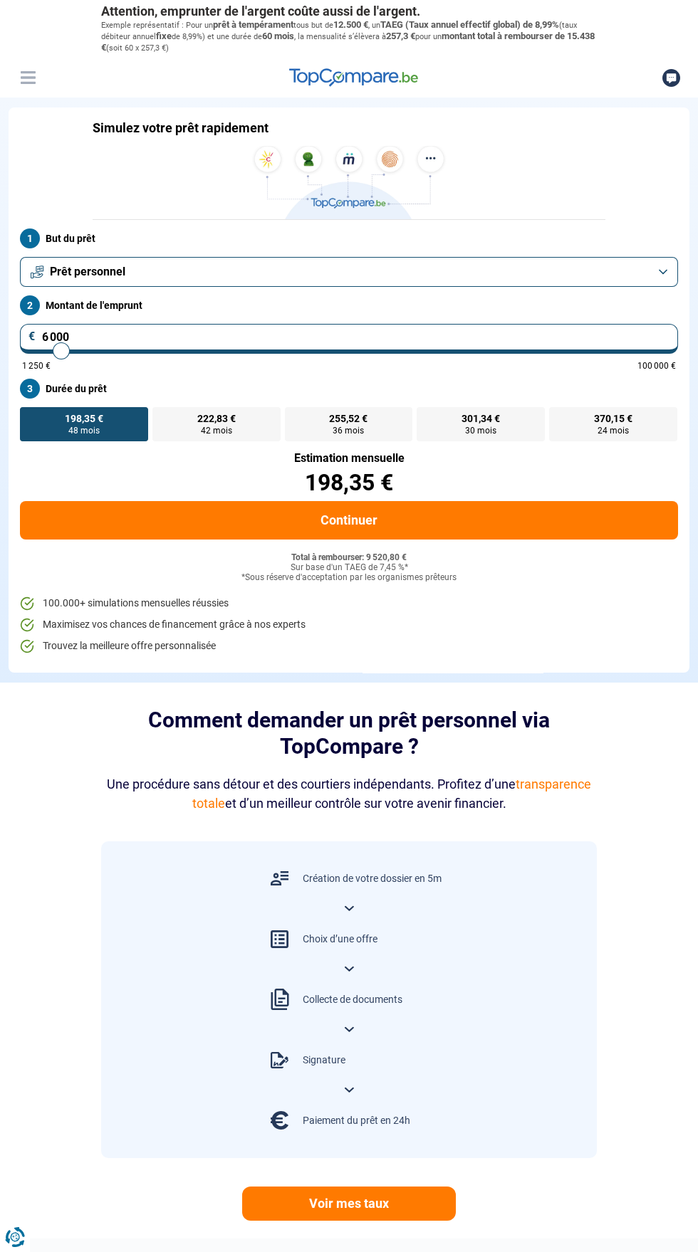
type input "5 750"
type input "5750"
type input "5 500"
type input "5500"
type input "5 250"
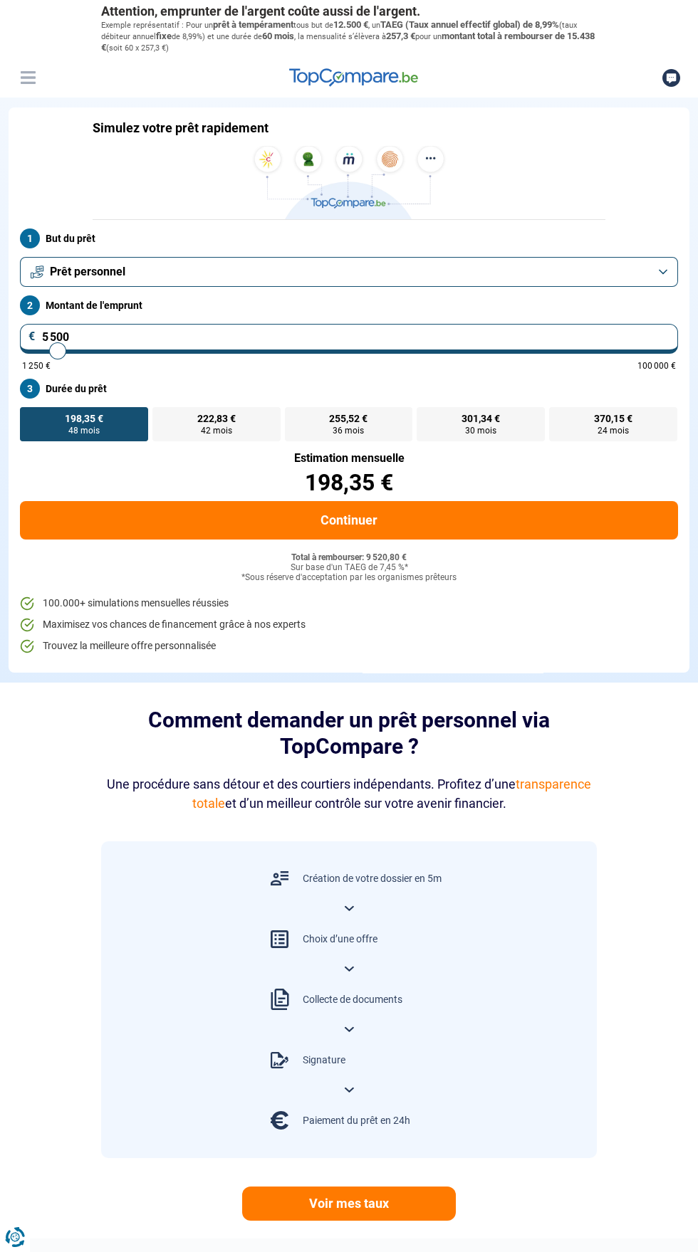
type input "5250"
type input "5 000"
type input "5000"
type input "5 750"
type input "5750"
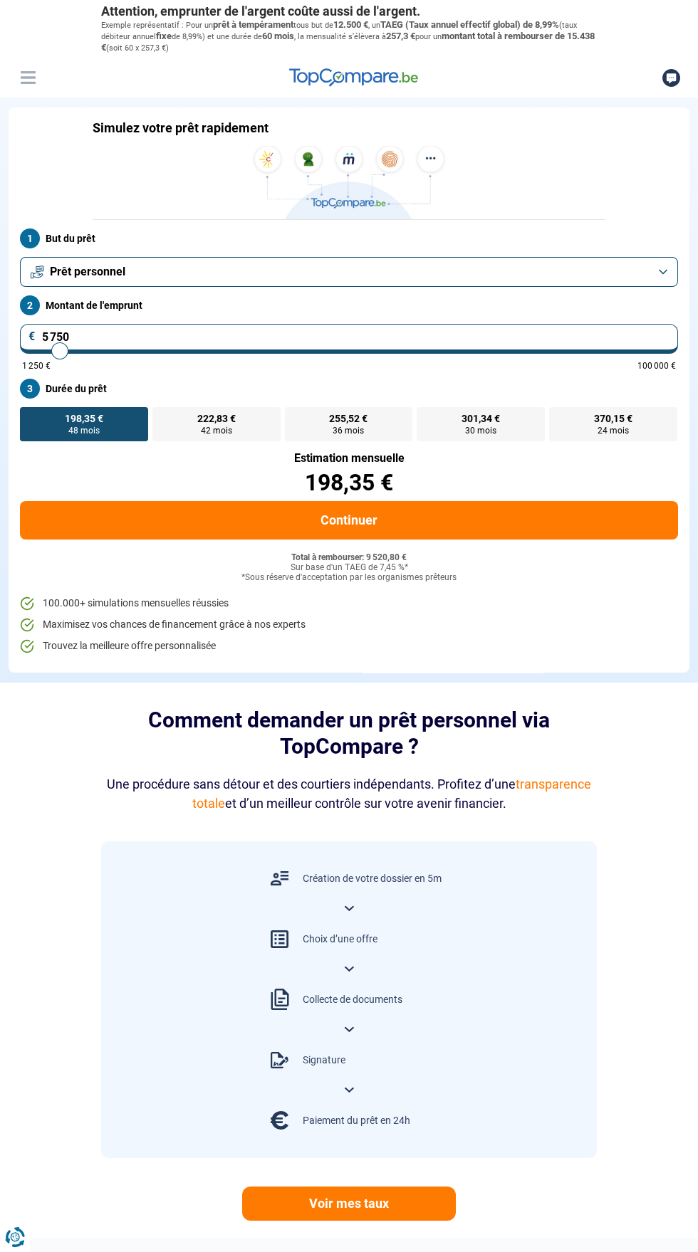
type input "6 500"
type input "7000"
type input "7 000"
radio input "true"
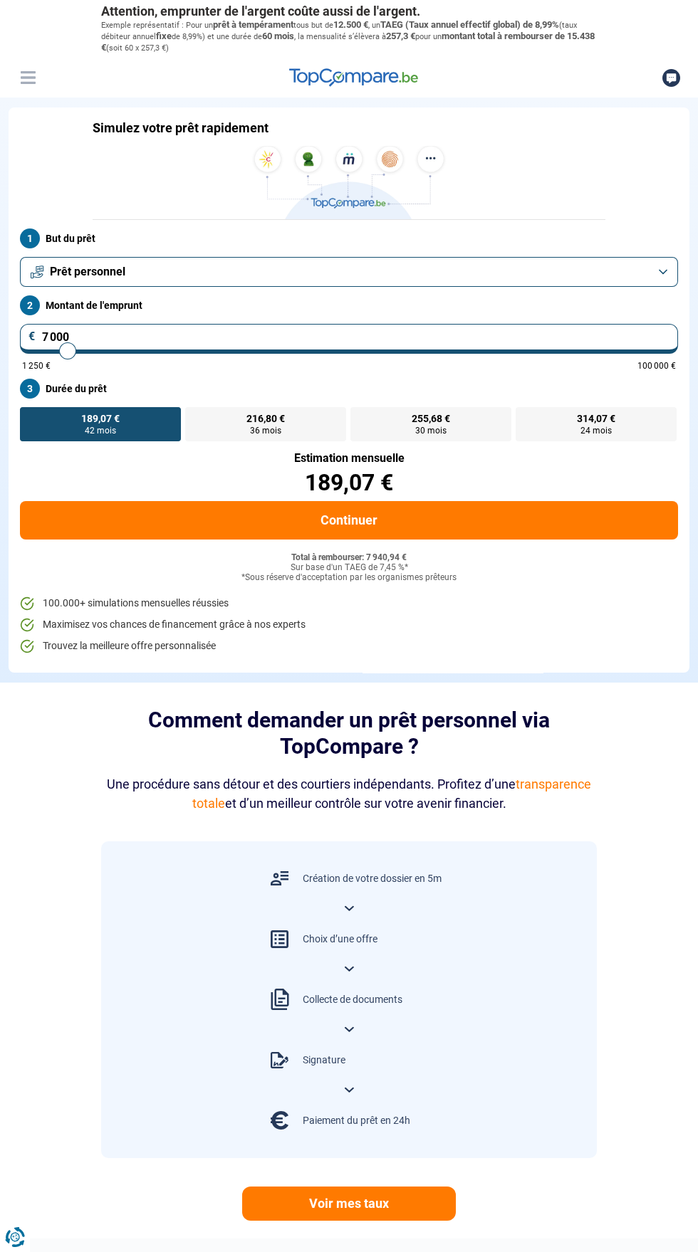
click at [135, 427] on label "189,07 € 42 mois" at bounding box center [100, 424] width 161 height 34
click at [29, 416] on input "189,07 € 42 mois" at bounding box center [24, 411] width 9 height 9
